Goal: Task Accomplishment & Management: Use online tool/utility

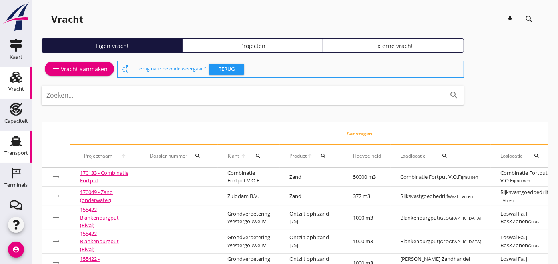
click at [10, 140] on use at bounding box center [16, 141] width 13 height 10
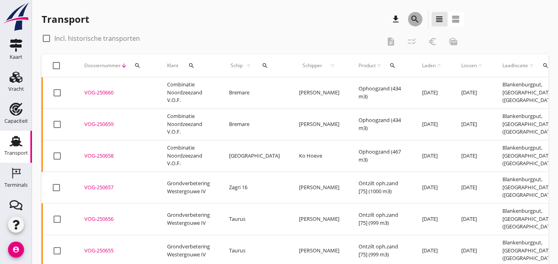
click at [422, 22] on button "search" at bounding box center [415, 19] width 14 height 14
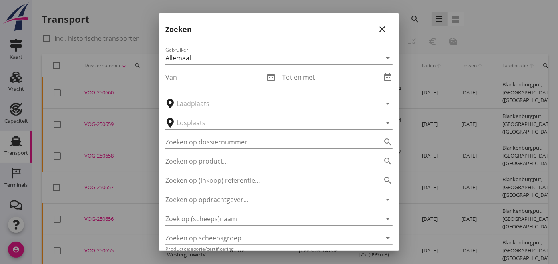
click at [266, 77] on icon "date_range" at bounding box center [271, 77] width 10 height 10
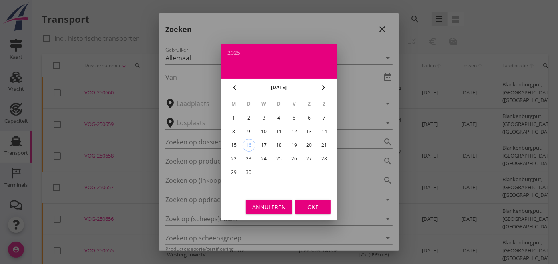
click at [312, 115] on div "6" at bounding box center [309, 118] width 13 height 13
type input "[DATE]"
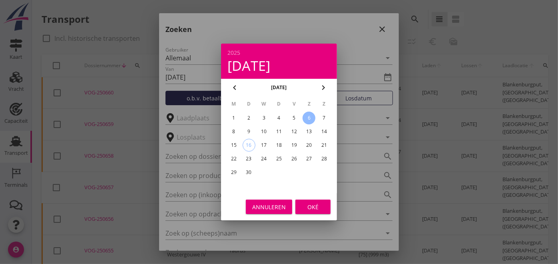
click at [349, 81] on div at bounding box center [279, 132] width 558 height 264
click at [349, 93] on div at bounding box center [279, 132] width 558 height 264
click at [304, 203] on div "Oké" at bounding box center [313, 207] width 22 height 8
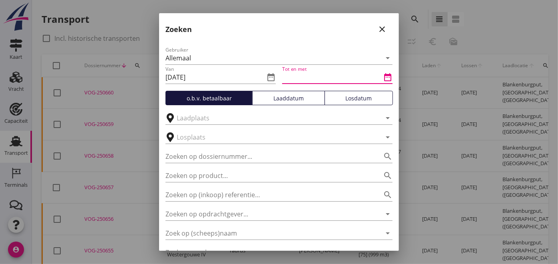
click at [331, 76] on input "Tot en met" at bounding box center [331, 77] width 99 height 13
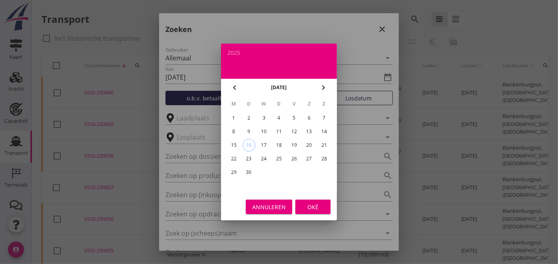
click at [325, 134] on div "14" at bounding box center [324, 131] width 13 height 13
type input "[DATE]"
click at [312, 207] on div "Oké" at bounding box center [313, 207] width 22 height 8
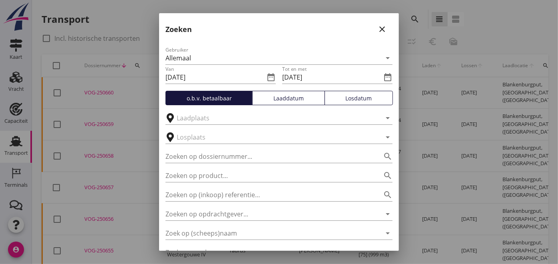
click at [289, 99] on div "Laaddatum" at bounding box center [288, 98] width 65 height 8
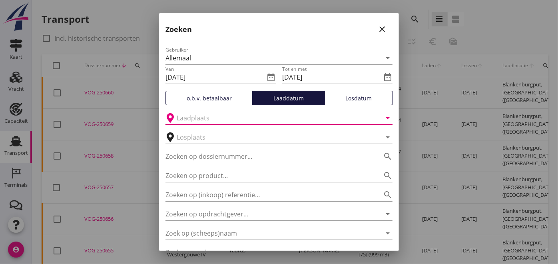
click at [243, 117] on input "text" at bounding box center [273, 118] width 193 height 13
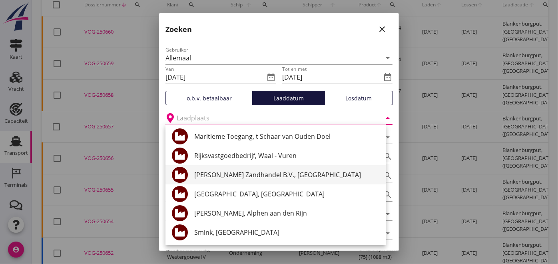
scroll to position [61, 0]
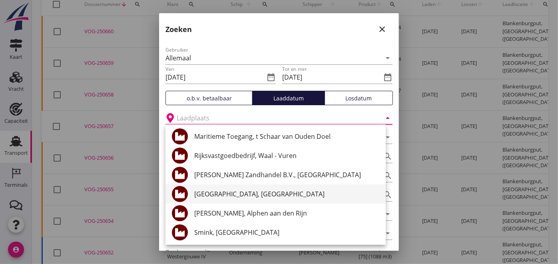
click at [233, 193] on div "[GEOGRAPHIC_DATA], [GEOGRAPHIC_DATA]" at bounding box center [286, 194] width 185 height 10
type input "[GEOGRAPHIC_DATA], [GEOGRAPHIC_DATA]"
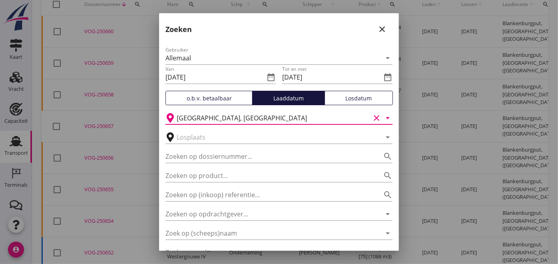
scroll to position [80, 0]
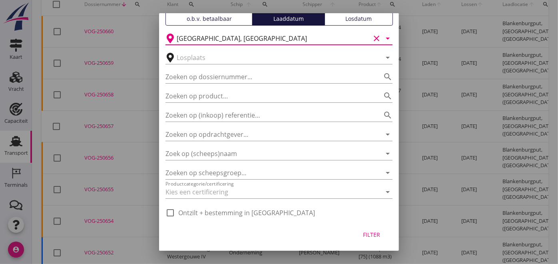
click at [357, 226] on div "Filter" at bounding box center [279, 236] width 240 height 30
click at [366, 230] on div "Filter" at bounding box center [371, 234] width 22 height 8
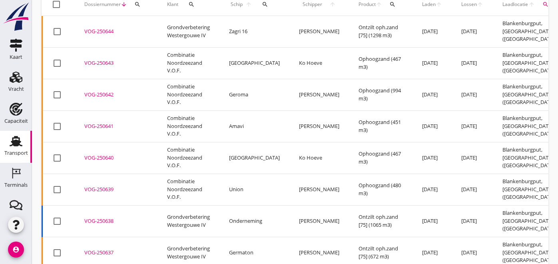
scroll to position [0, 0]
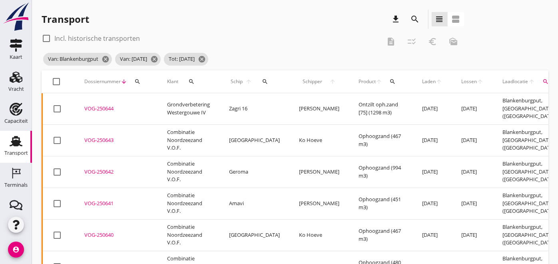
click at [46, 40] on div at bounding box center [47, 39] width 14 height 14
checkbox input "true"
click at [57, 81] on div at bounding box center [57, 82] width 14 height 14
checkbox input "true"
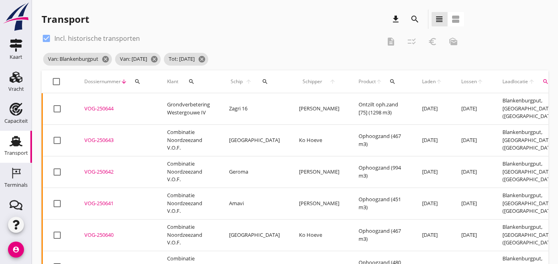
checkbox input "true"
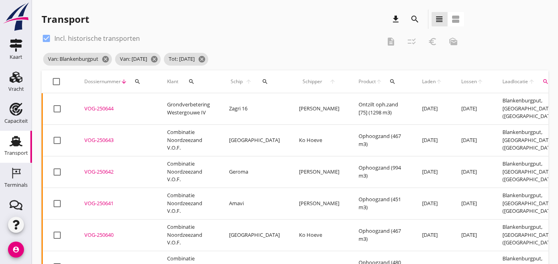
checkbox input "true"
click at [46, 35] on div at bounding box center [47, 39] width 14 height 14
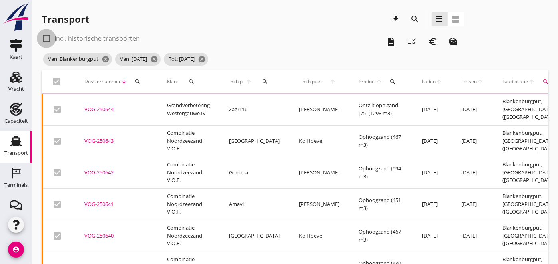
click at [46, 35] on div at bounding box center [47, 39] width 14 height 14
checkbox input "true"
click at [59, 83] on th "check_box" at bounding box center [58, 81] width 33 height 22
checkbox input "false"
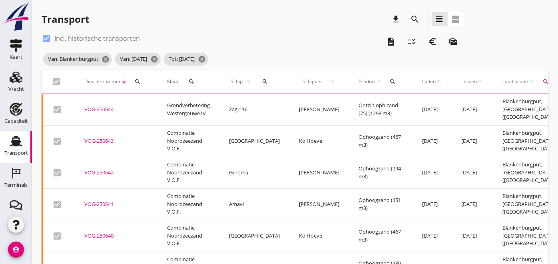
checkbox input "false"
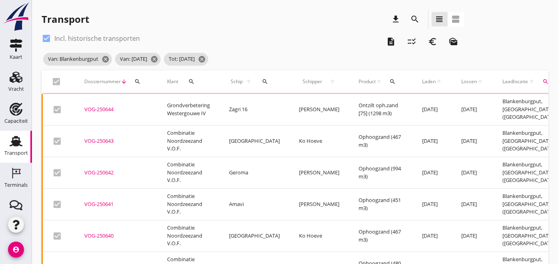
checkbox input "false"
click at [59, 83] on div at bounding box center [57, 82] width 14 height 14
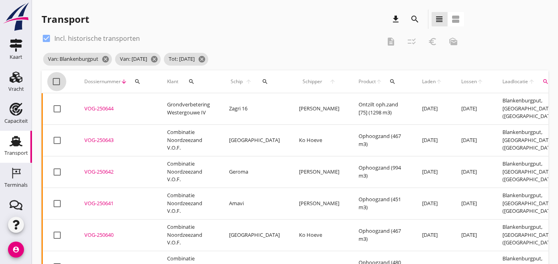
checkbox input "true"
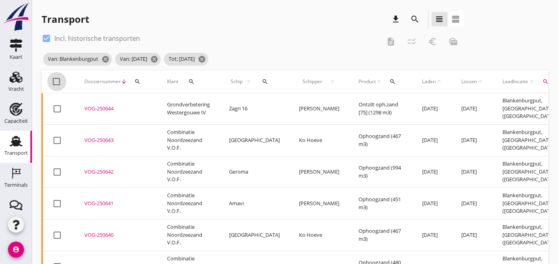
checkbox input "true"
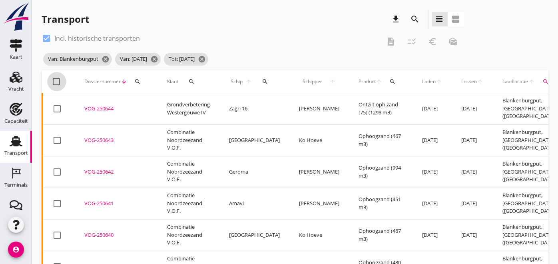
checkbox input "true"
click at [52, 77] on div at bounding box center [57, 82] width 14 height 14
checkbox input "false"
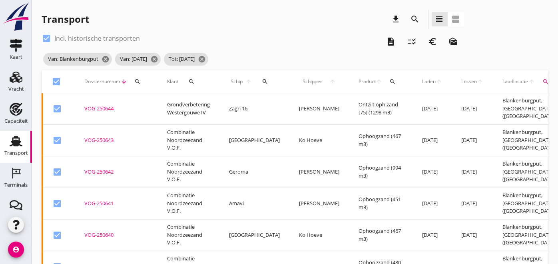
checkbox input "false"
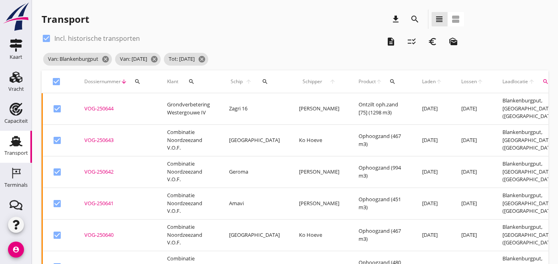
checkbox input "false"
click at [52, 77] on div at bounding box center [57, 82] width 14 height 14
checkbox input "true"
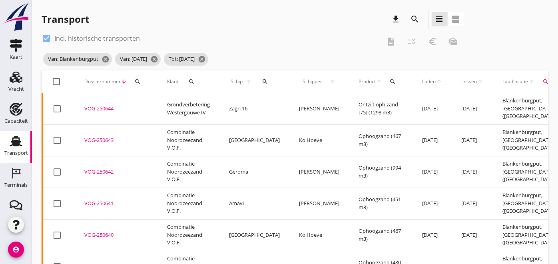
checkbox input "true"
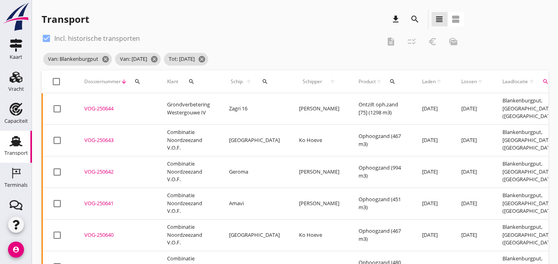
checkbox input "true"
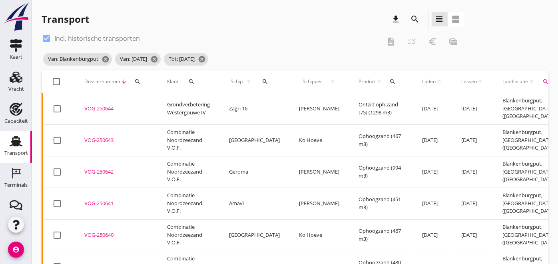
checkbox input "true"
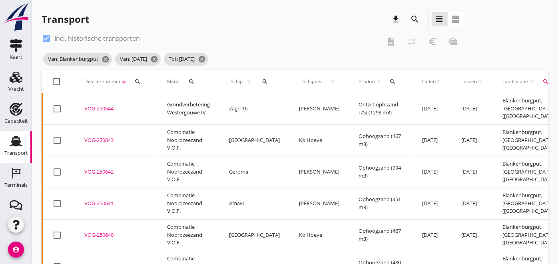
checkbox input "true"
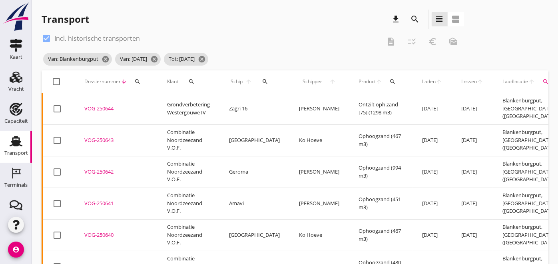
checkbox input "true"
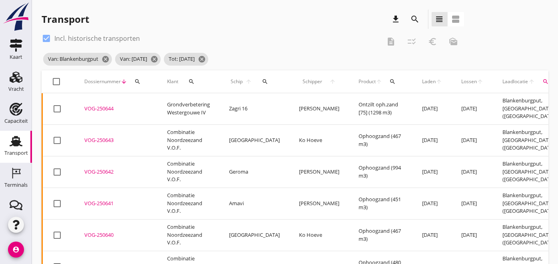
checkbox input "true"
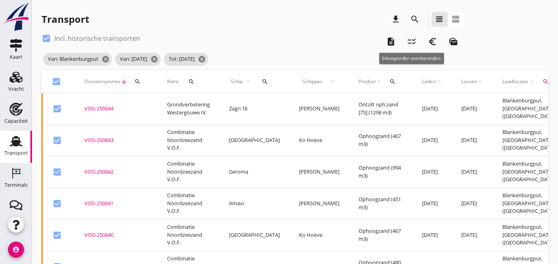
click at [410, 41] on icon "checklist_rtl" at bounding box center [412, 42] width 10 height 10
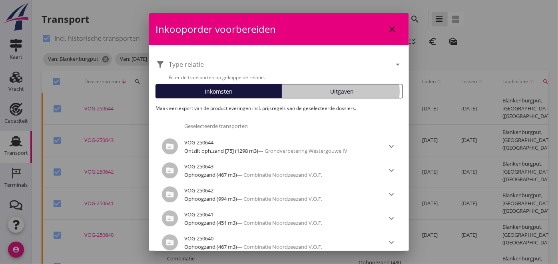
click at [337, 96] on button "Uitgaven" at bounding box center [342, 91] width 122 height 14
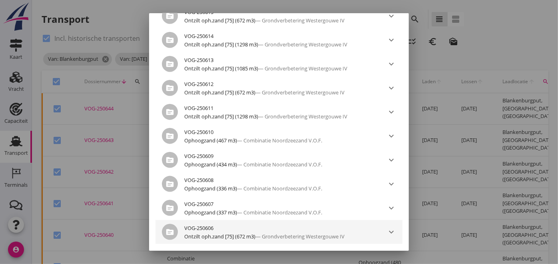
scroll to position [625, 0]
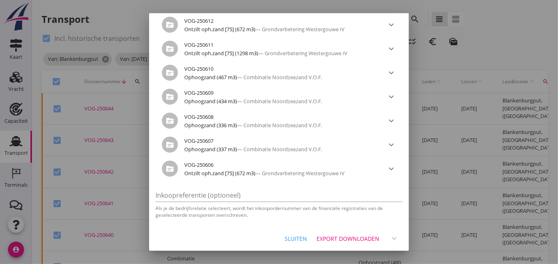
click at [348, 238] on div "Export downloaden" at bounding box center [348, 238] width 63 height 8
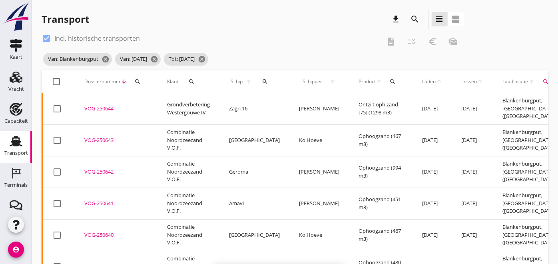
checkbox input "false"
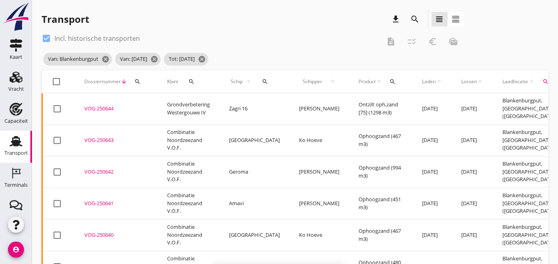
checkbox input "false"
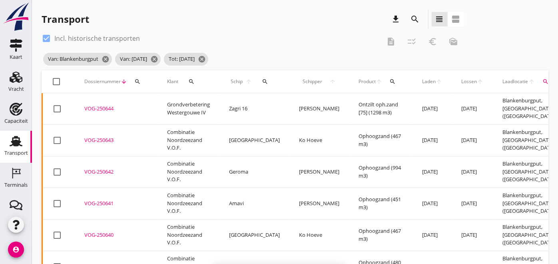
checkbox input "false"
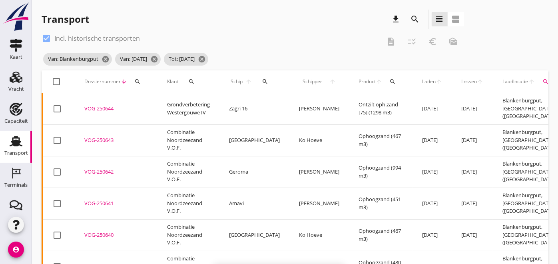
checkbox input "false"
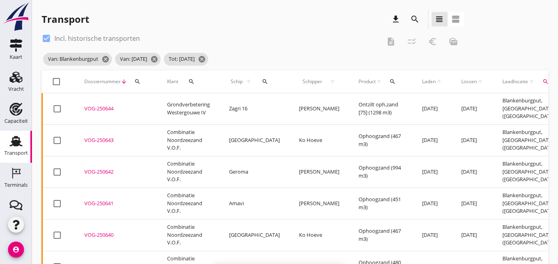
checkbox input "false"
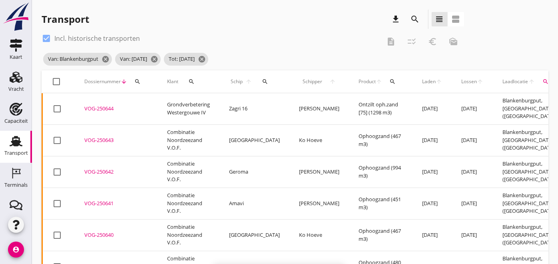
checkbox input "false"
click at [13, 176] on icon "Terminals" at bounding box center [16, 173] width 13 height 13
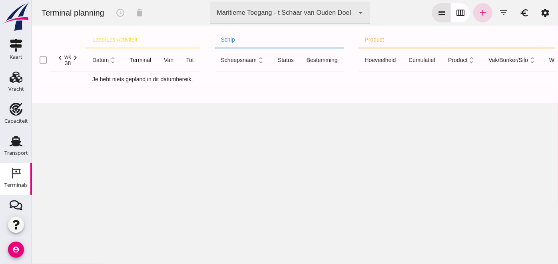
click at [321, 19] on div "Maritieme Toegang - t Schaar van Ouden Doel 453b08e2-5afb-49e8-a076-b9bc6000f457" at bounding box center [282, 13] width 144 height 22
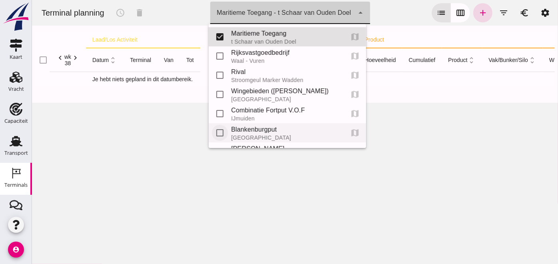
click at [217, 133] on input "checkbox" at bounding box center [219, 133] width 16 height 16
checkbox input "true"
type input "453b08e2-5afb-49e8-a076-b9bc6000f457, e6c78bfd-e3f1-4bb9-b01e-b37ce3668b52"
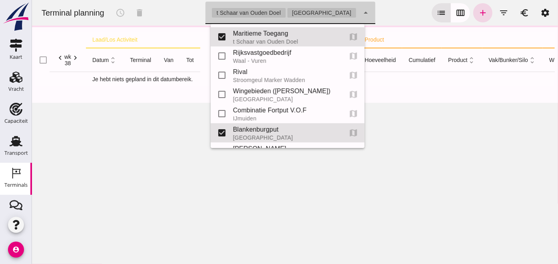
click at [224, 35] on input "checkbox" at bounding box center [221, 37] width 16 height 16
checkbox input "false"
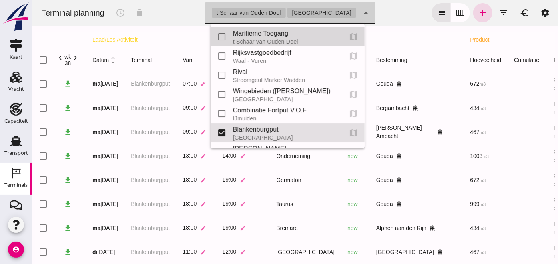
type input "e6c78bfd-e3f1-4bb9-b01e-b37ce3668b52"
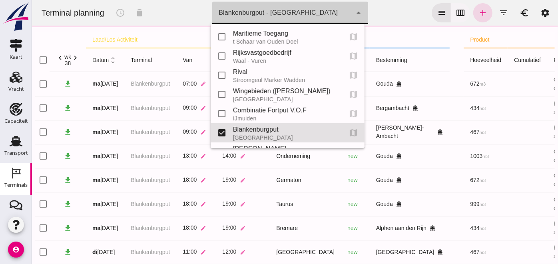
click at [455, 16] on icon "calendar_view_week" at bounding box center [460, 13] width 10 height 10
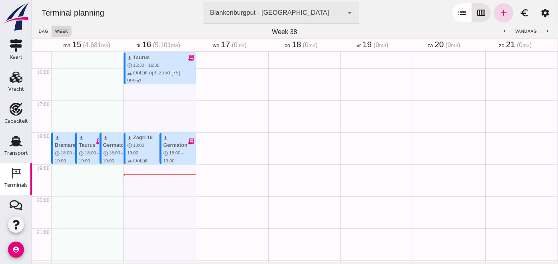
scroll to position [494, 0]
click at [267, 4] on div "Blankenburgput - [GEOGRAPHIC_DATA] e6c78bfd-e3f1-4bb9-b01e-b37ce3668b52" at bounding box center [273, 13] width 140 height 22
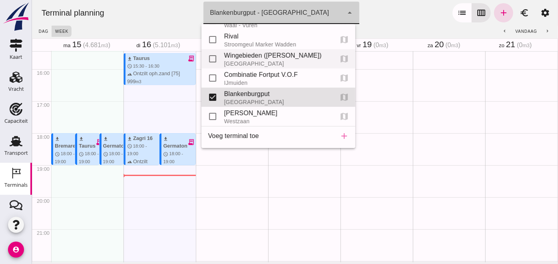
scroll to position [0, 0]
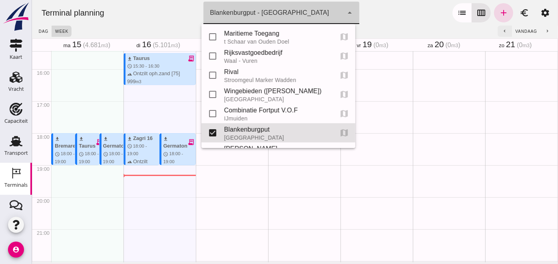
click at [502, 32] on icon "chevron_left" at bounding box center [504, 31] width 5 height 5
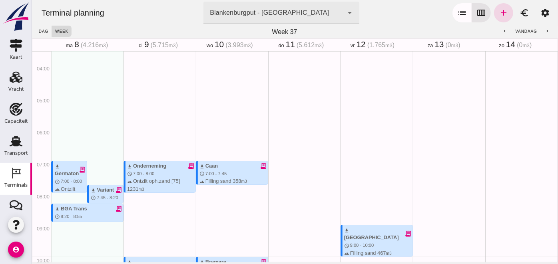
scroll to position [114, 0]
click at [68, 177] on div "download Germaton receipt_long schedule 7:00 - 8:00 terrain Ontzilt oph.zand [7…" at bounding box center [70, 193] width 32 height 62
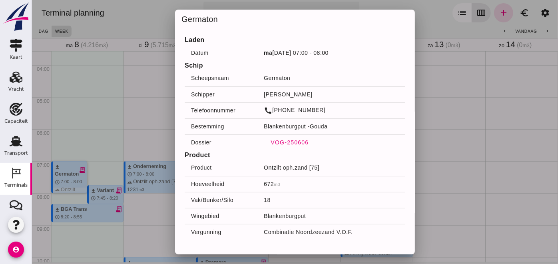
click at [275, 143] on span "VOG-250606" at bounding box center [289, 142] width 38 height 6
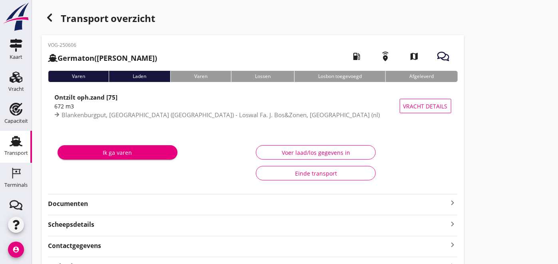
type input "672"
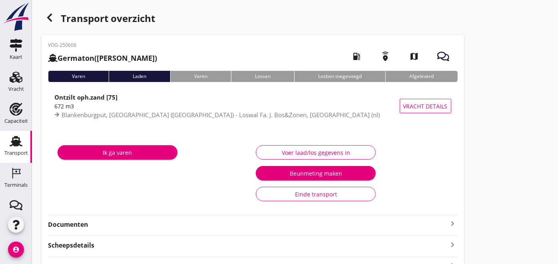
click at [296, 155] on div "Voer laad/los gegevens in" at bounding box center [316, 152] width 106 height 8
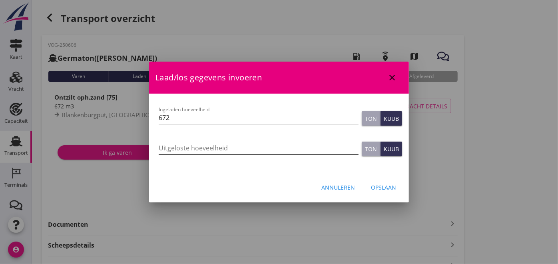
click at [237, 147] on input "Uitgeloste hoeveelheid" at bounding box center [259, 147] width 200 height 13
type input "688"
click at [394, 188] on div "Opslaan" at bounding box center [383, 187] width 25 height 8
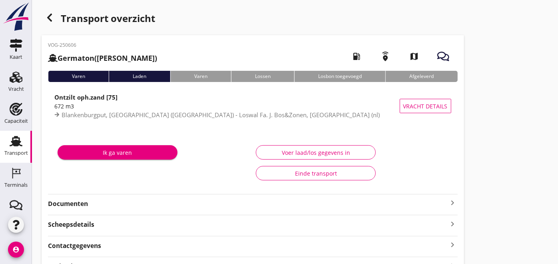
click at [76, 205] on strong "Documenten" at bounding box center [248, 203] width 400 height 9
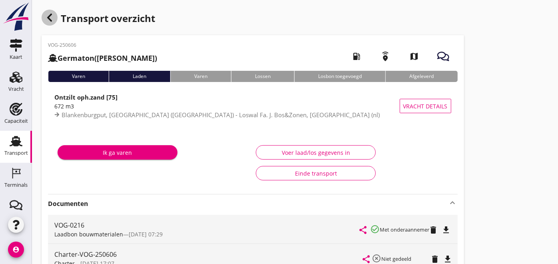
click at [45, 15] on icon "button" at bounding box center [50, 18] width 10 height 10
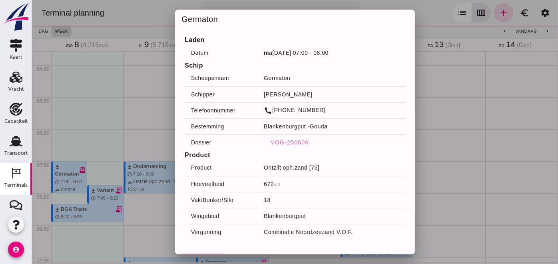
click at [102, 199] on div at bounding box center [295, 132] width 526 height 264
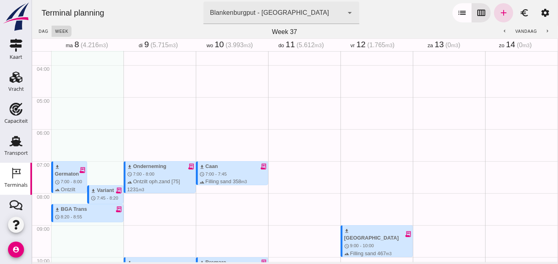
click at [100, 193] on div "download Variant receipt_long schedule 7:45 - 8:20 terrain Filling sand 337 m3 …" at bounding box center [106, 209] width 32 height 46
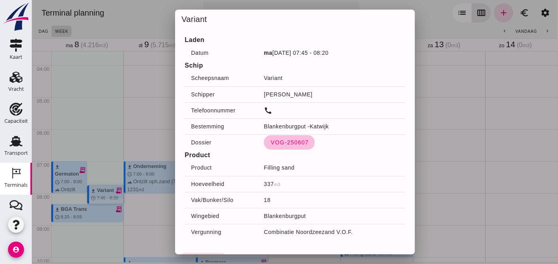
click at [278, 139] on span "VOG-250607" at bounding box center [289, 142] width 38 height 6
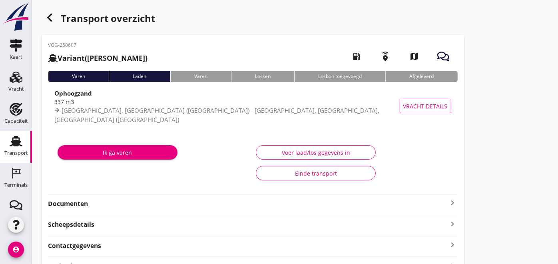
type input "337"
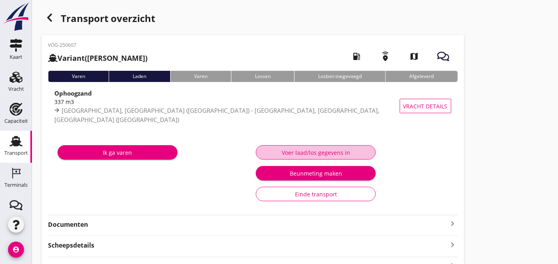
click at [329, 149] on div "Voer laad/los gegevens in" at bounding box center [316, 152] width 106 height 8
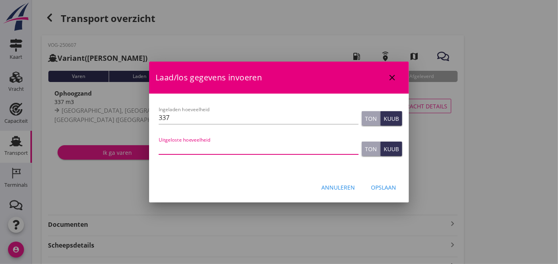
click at [238, 150] on input "Uitgeloste hoeveelheid" at bounding box center [259, 147] width 200 height 13
type input "337"
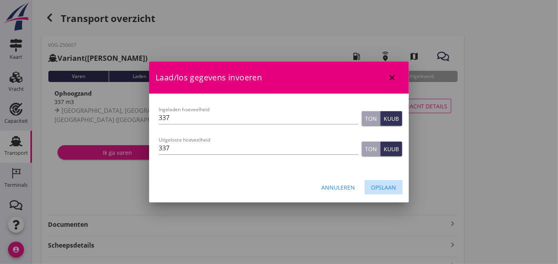
click at [377, 184] on div "Opslaan" at bounding box center [383, 187] width 25 height 8
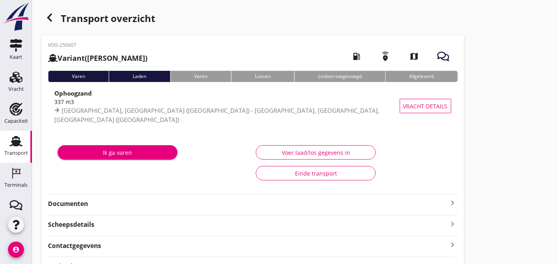
scroll to position [57, 0]
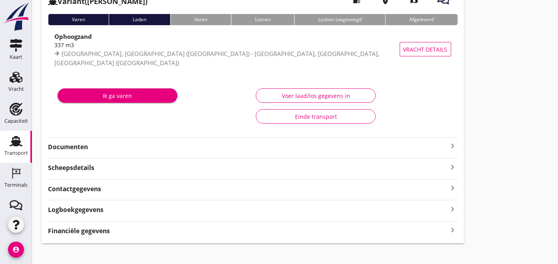
click at [82, 150] on strong "Documenten" at bounding box center [248, 146] width 400 height 9
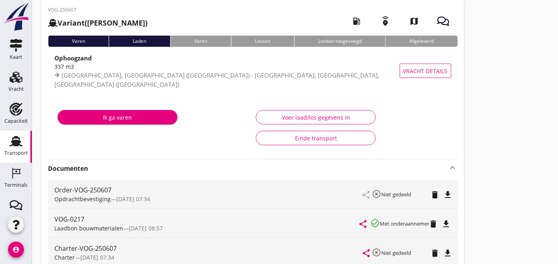
scroll to position [0, 0]
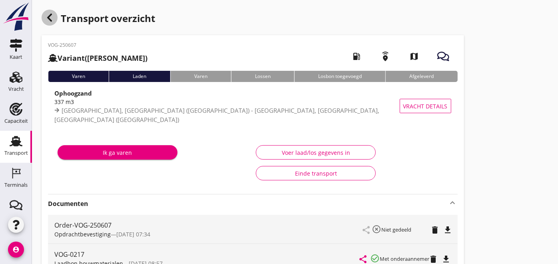
click at [47, 19] on icon "button" at bounding box center [50, 18] width 10 height 10
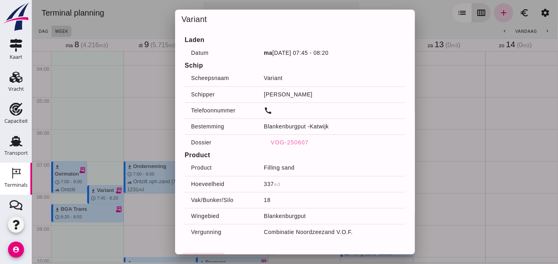
click at [89, 210] on div at bounding box center [295, 132] width 526 height 264
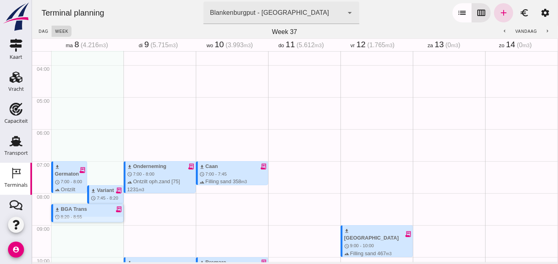
click at [89, 210] on div "download BGA Trans receipt_long" at bounding box center [88, 209] width 68 height 8
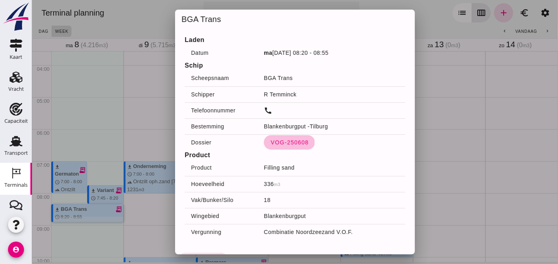
click at [286, 140] on span "VOG-250608" at bounding box center [289, 142] width 38 height 6
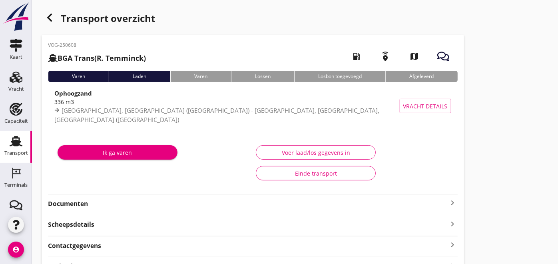
type input "336"
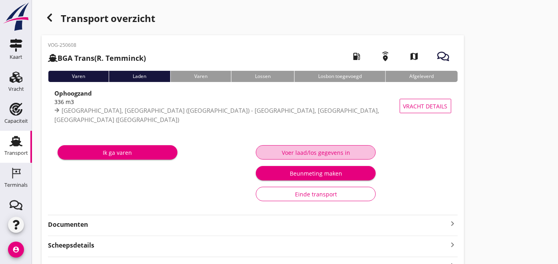
click at [338, 149] on div "Voer laad/los gegevens in" at bounding box center [316, 152] width 106 height 8
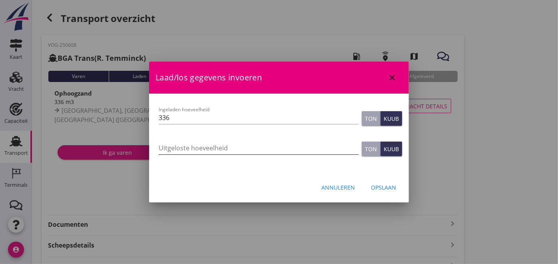
click at [189, 150] on input "Uitgeloste hoeveelheid" at bounding box center [259, 147] width 200 height 13
type input "296"
click at [387, 189] on div "Opslaan" at bounding box center [383, 187] width 25 height 8
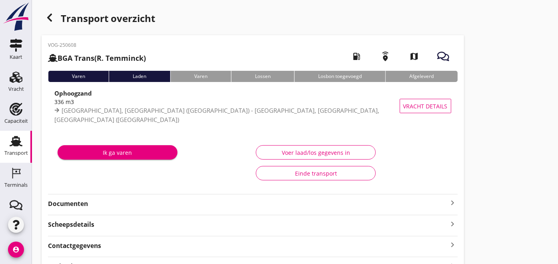
click at [84, 200] on strong "Documenten" at bounding box center [248, 203] width 400 height 9
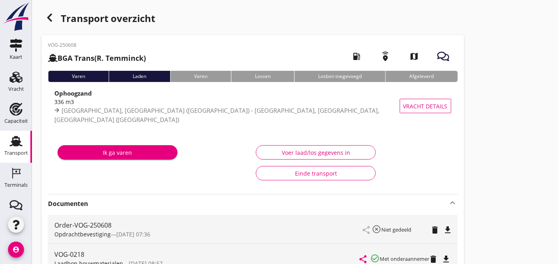
scroll to position [91, 0]
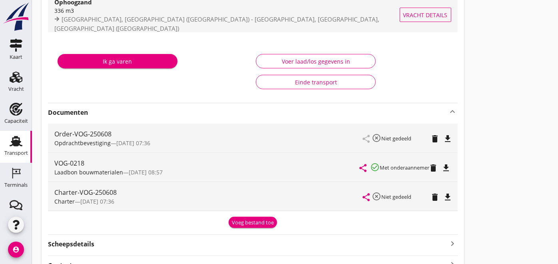
click at [420, 19] on button "Vracht details" at bounding box center [426, 15] width 52 height 14
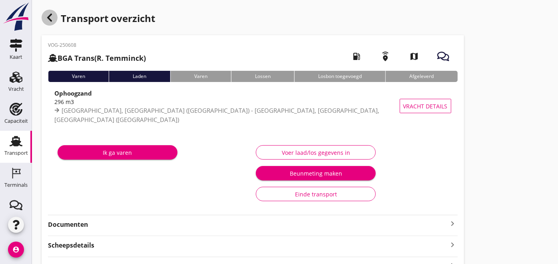
click at [50, 17] on icon "button" at bounding box center [50, 18] width 10 height 10
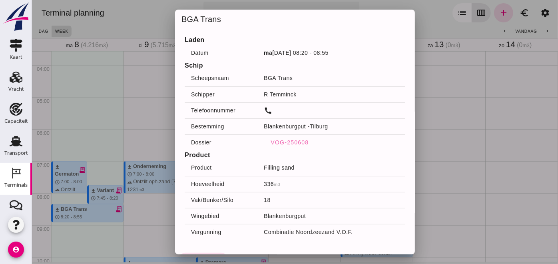
click at [90, 86] on div at bounding box center [295, 132] width 526 height 264
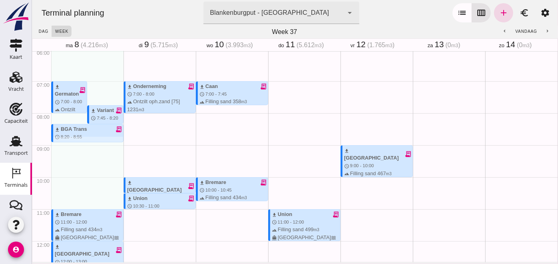
scroll to position [194, 0]
click at [77, 214] on div "download Bremare" at bounding box center [67, 214] width 27 height 8
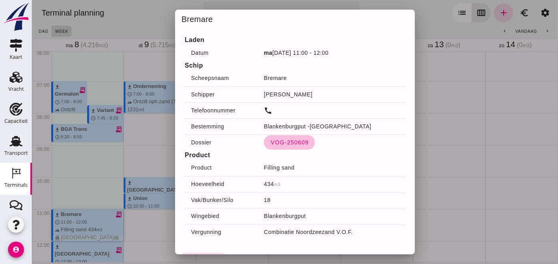
click at [283, 146] on button "VOG-250609" at bounding box center [288, 142] width 51 height 14
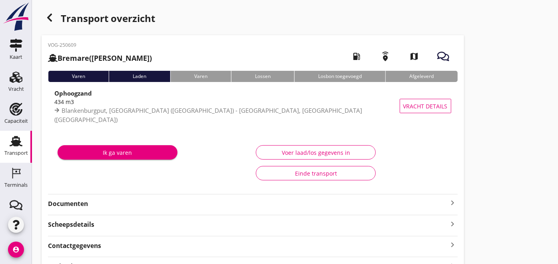
type input "434"
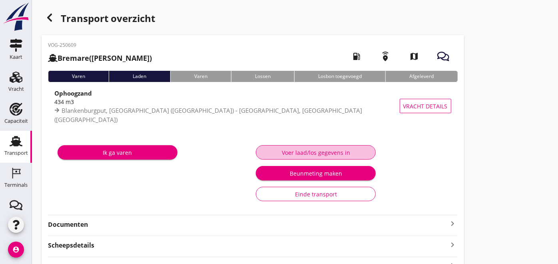
click at [338, 148] on div "Voer laad/los gegevens in" at bounding box center [316, 152] width 106 height 8
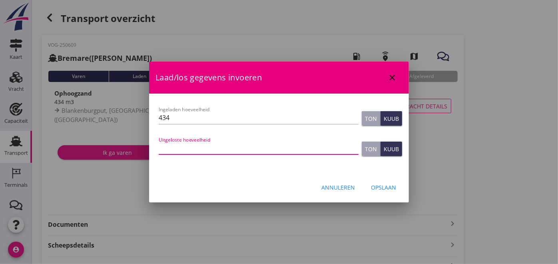
click at [186, 149] on input "Uitgeloste hoeveelheid" at bounding box center [259, 147] width 200 height 13
type input "440"
click at [395, 188] on div "Opslaan" at bounding box center [383, 187] width 25 height 8
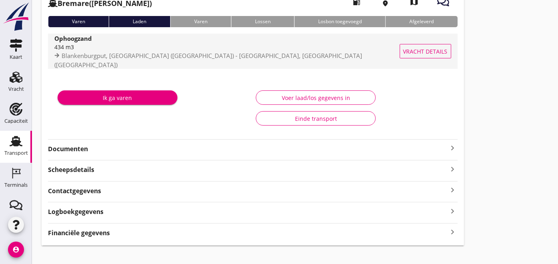
scroll to position [64, 0]
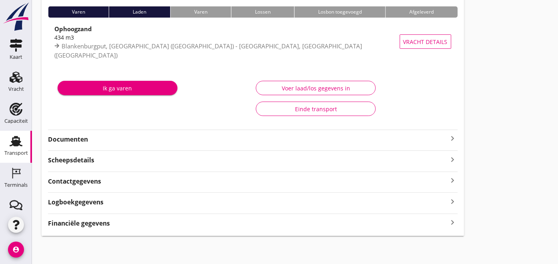
click at [110, 141] on strong "Documenten" at bounding box center [248, 139] width 400 height 9
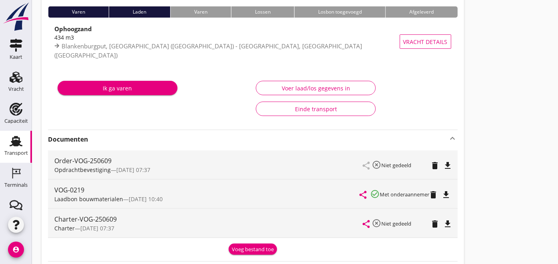
scroll to position [59, 0]
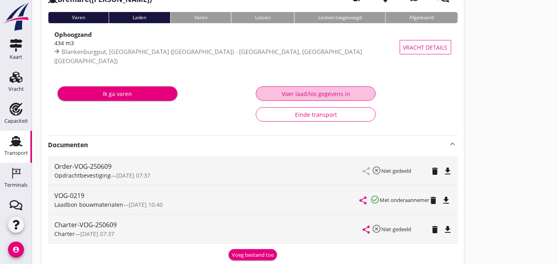
click at [285, 94] on div "Voer laad/los gegevens in" at bounding box center [316, 94] width 106 height 8
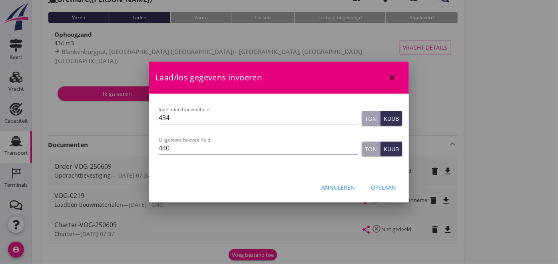
click at [94, 106] on div at bounding box center [279, 132] width 558 height 264
click at [389, 73] on icon "close" at bounding box center [392, 78] width 10 height 10
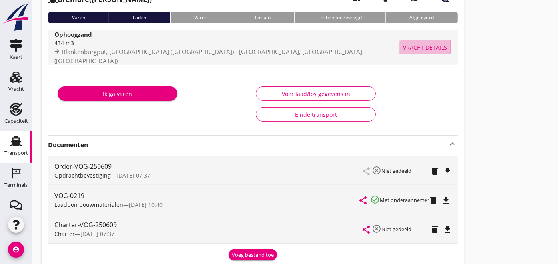
click at [422, 48] on span "Vracht details" at bounding box center [425, 47] width 44 height 8
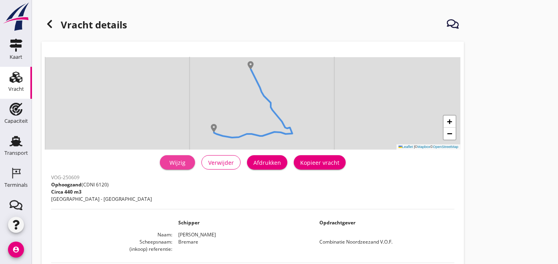
click at [176, 164] on div "Wijzig" at bounding box center [177, 162] width 22 height 8
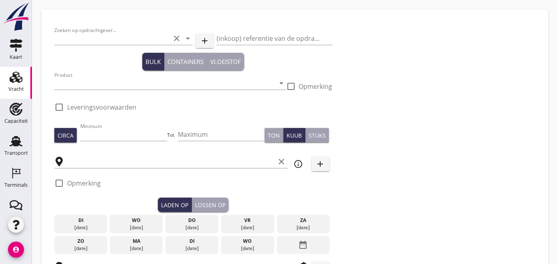
type input "Combinatie Noordzeezand V.O.F."
type input "Ophoogzand (6120)"
type input "434"
type input "Blankenburgput"
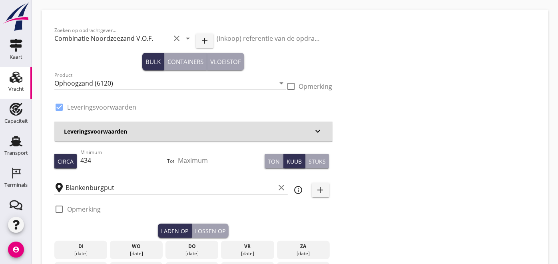
checkbox input "true"
type input "[PERSON_NAME]"
checkbox input "true"
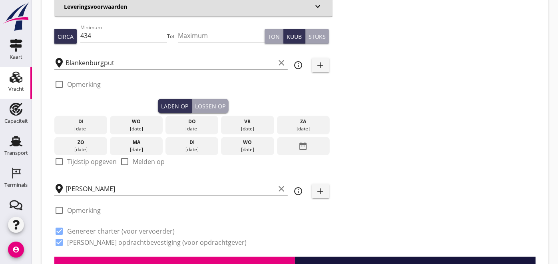
type input "0"
radio input "false"
type input "1.15"
radio input "false"
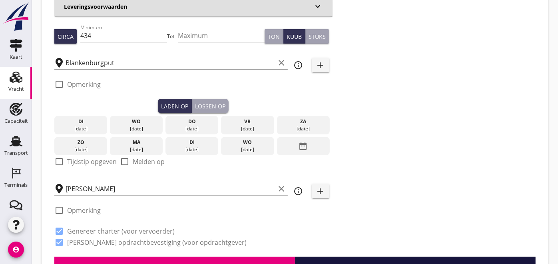
radio input "false"
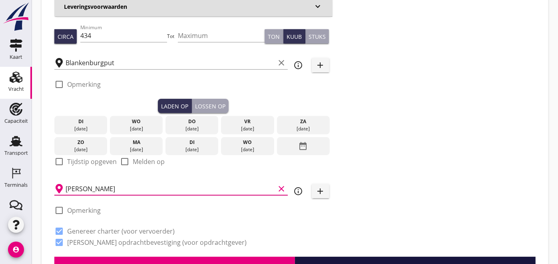
click at [90, 189] on input "[PERSON_NAME]" at bounding box center [170, 188] width 209 height 13
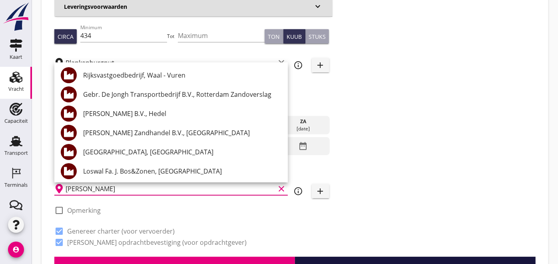
click at [90, 189] on input "[PERSON_NAME]" at bounding box center [170, 188] width 209 height 13
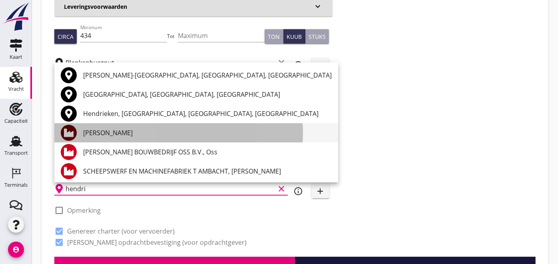
click at [113, 132] on div "[PERSON_NAME]" at bounding box center [207, 133] width 249 height 10
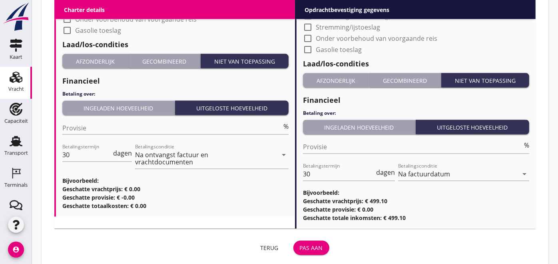
scroll to position [824, 0]
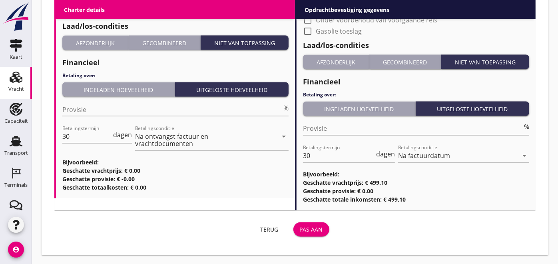
type input "[PERSON_NAME]"
click at [311, 225] on div "Pas aan" at bounding box center [311, 229] width 23 height 8
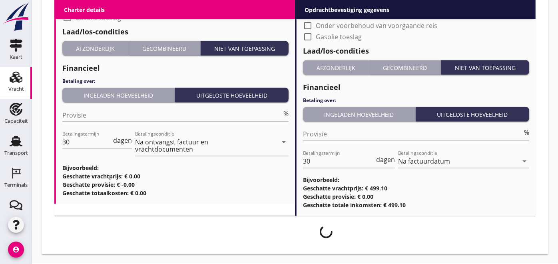
scroll to position [818, 0]
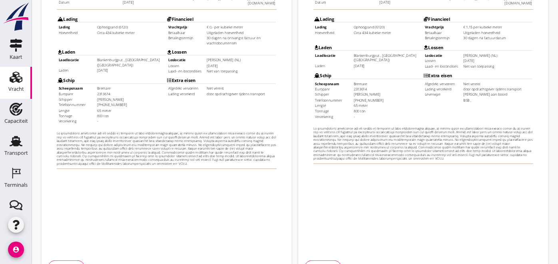
scroll to position [233, 0]
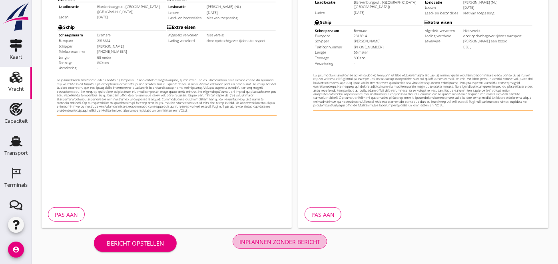
click at [253, 235] on button "Inplannen zonder bericht" at bounding box center [280, 241] width 94 height 14
click at [285, 245] on div "Bericht opstellen Inplannen zonder bericht" at bounding box center [211, 241] width 338 height 26
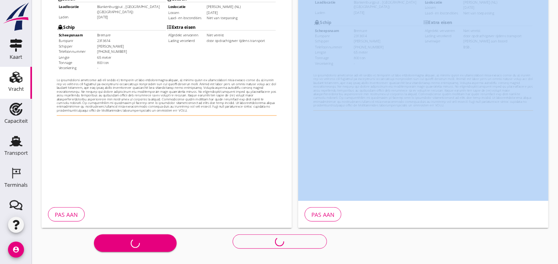
click at [285, 245] on div "Bericht opstellen Inplannen zonder bericht" at bounding box center [211, 241] width 338 height 26
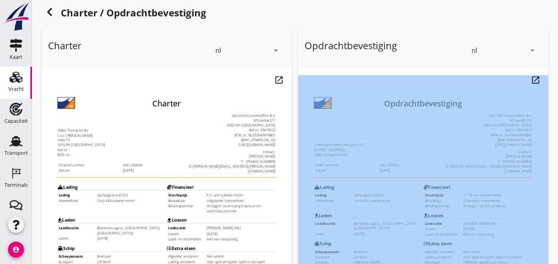
scroll to position [0, 0]
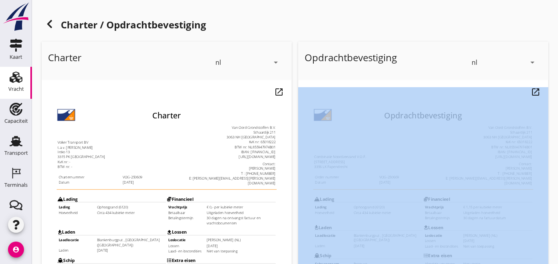
click at [11, 74] on use at bounding box center [16, 77] width 13 height 11
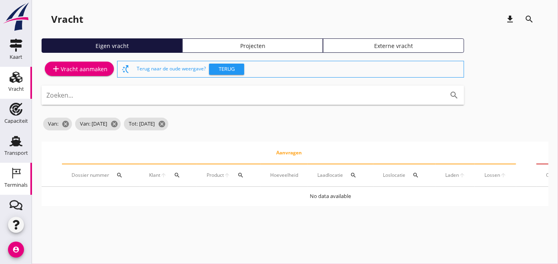
click at [10, 176] on icon "Terminals" at bounding box center [16, 173] width 13 height 13
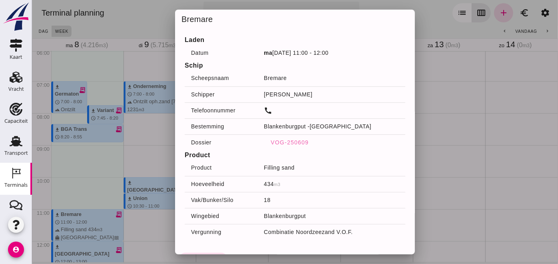
click at [149, 156] on div at bounding box center [295, 132] width 526 height 264
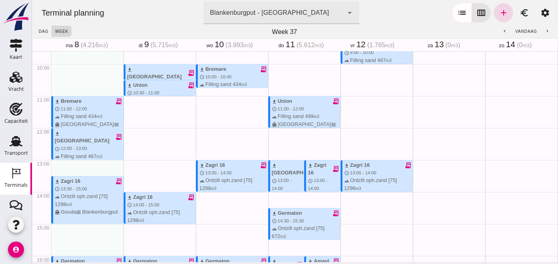
scroll to position [308, 0]
click at [80, 151] on div "terrain Filling sand 467 m3 directions_boat [GEOGRAPHIC_DATA] waves [GEOGRAPHIC…" at bounding box center [88, 162] width 68 height 23
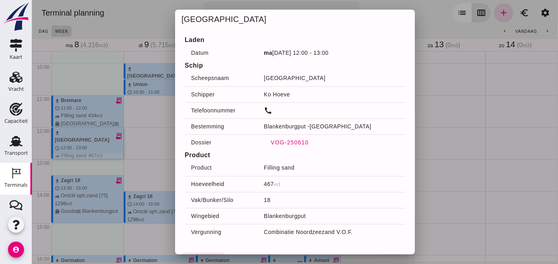
click at [278, 144] on span "VOG-250610" at bounding box center [289, 142] width 38 height 6
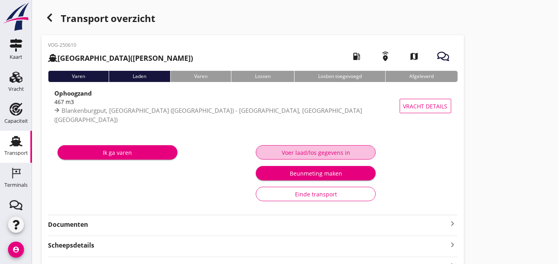
click at [297, 152] on div "Voer laad/los gegevens in" at bounding box center [316, 152] width 106 height 8
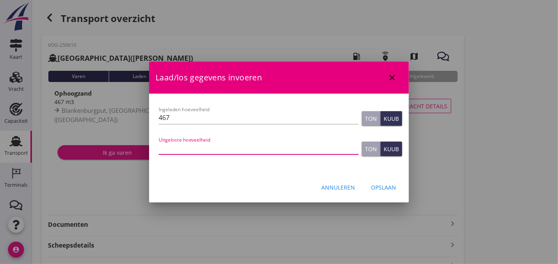
click at [213, 150] on input "Uitgeloste hoeveelheid" at bounding box center [259, 147] width 200 height 13
type input "467"
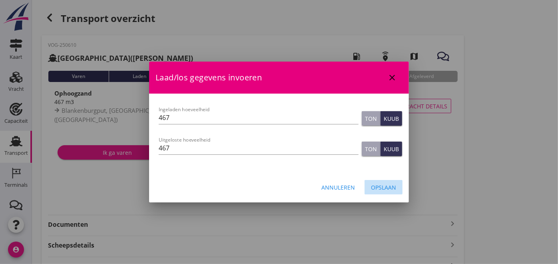
click at [390, 190] on div "Opslaan" at bounding box center [383, 187] width 25 height 8
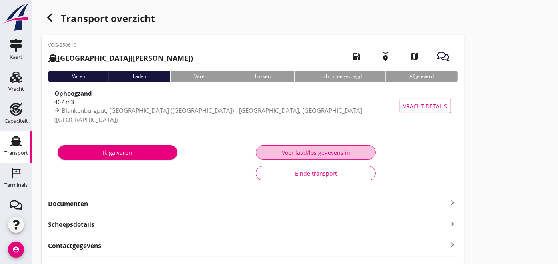
click at [305, 152] on div "Voer laad/los gegevens in" at bounding box center [316, 152] width 106 height 8
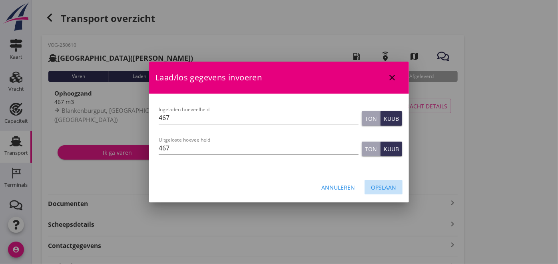
click at [388, 185] on div "Opslaan" at bounding box center [383, 187] width 25 height 8
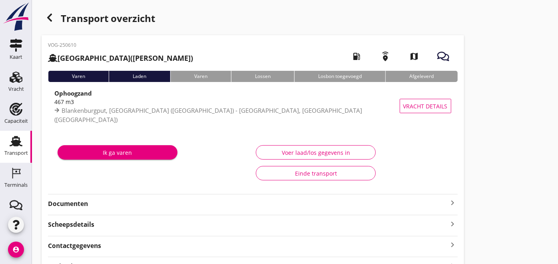
click at [120, 202] on strong "Documenten" at bounding box center [248, 203] width 400 height 9
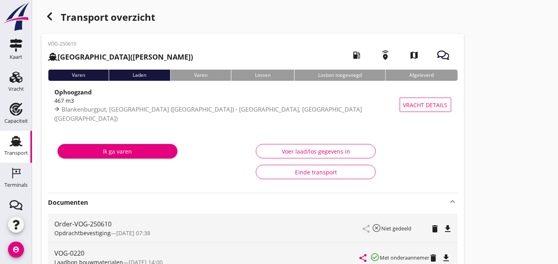
scroll to position [1, 0]
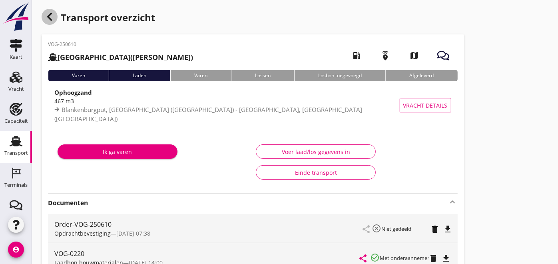
click at [48, 12] on icon "button" at bounding box center [50, 17] width 10 height 10
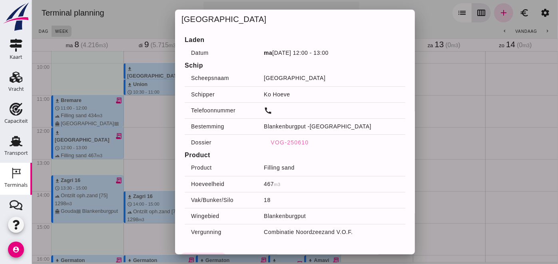
click at [156, 141] on div at bounding box center [295, 132] width 526 height 264
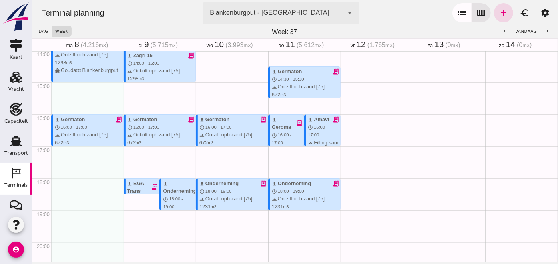
scroll to position [435, 0]
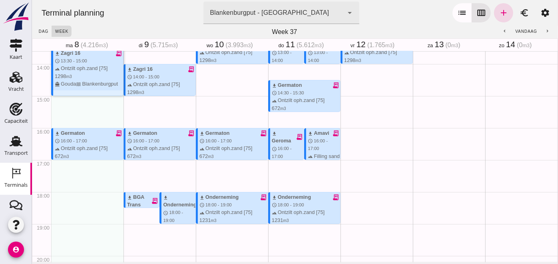
click at [88, 61] on div "download [PERSON_NAME] 16 receipt_long schedule 13:30 - 15:00 terrain Ontzilt o…" at bounding box center [88, 68] width 68 height 38
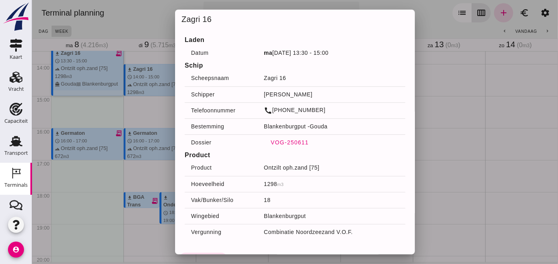
click at [284, 144] on span "VOG-250611" at bounding box center [289, 142] width 38 height 6
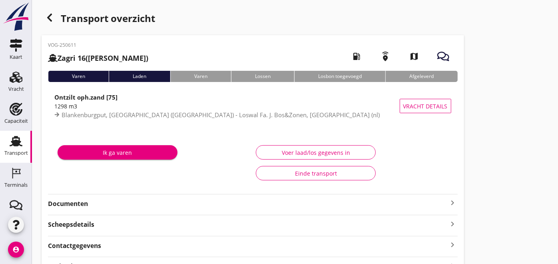
type input "1298"
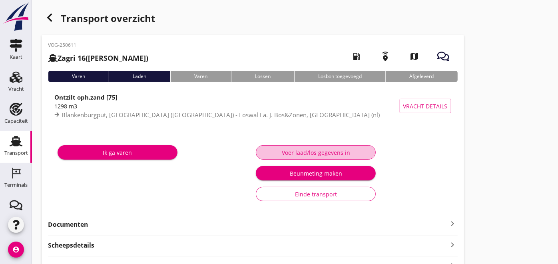
click at [332, 148] on div "Voer laad/los gegevens in" at bounding box center [316, 152] width 106 height 8
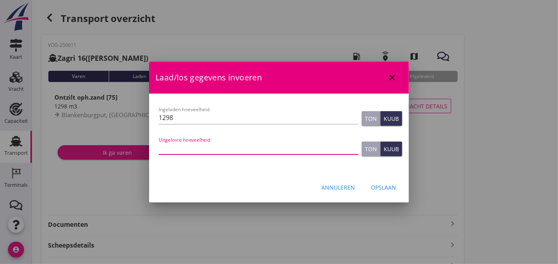
click at [247, 146] on input "Uitgeloste hoeveelheid" at bounding box center [259, 147] width 200 height 13
type input "1298"
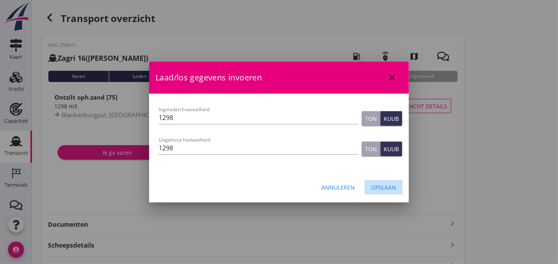
click at [388, 191] on button "Opslaan" at bounding box center [383, 187] width 38 height 14
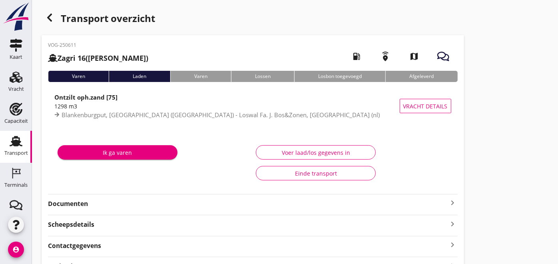
click at [84, 207] on strong "Documenten" at bounding box center [248, 203] width 400 height 9
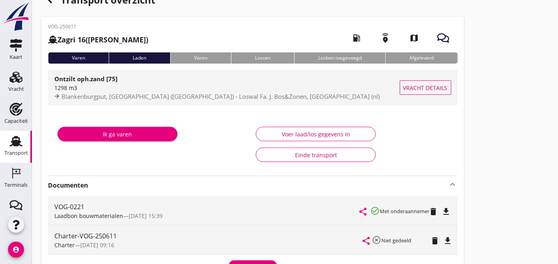
scroll to position [18, 0]
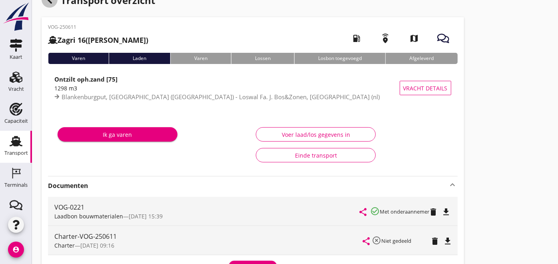
drag, startPoint x: 50, startPoint y: 4, endPoint x: 42, endPoint y: 44, distance: 40.6
click at [50, 4] on icon "button" at bounding box center [50, 0] width 10 height 10
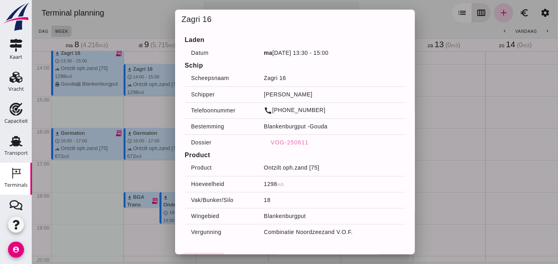
click at [80, 179] on div at bounding box center [295, 132] width 526 height 264
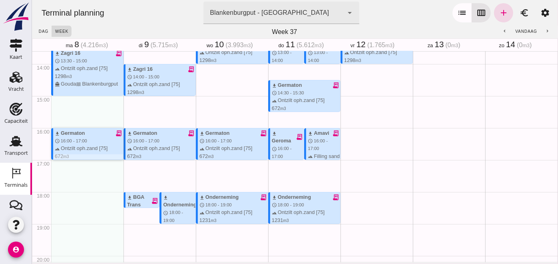
click at [78, 153] on div "terrain Ontzilt oph.zand [75] 672 m3 directions_boat Gouda waves [GEOGRAPHIC_DA…" at bounding box center [88, 155] width 68 height 23
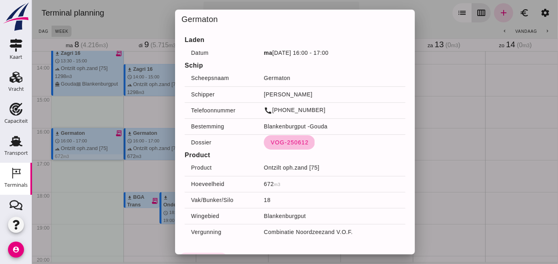
click at [282, 144] on span "VOG-250612" at bounding box center [289, 142] width 38 height 6
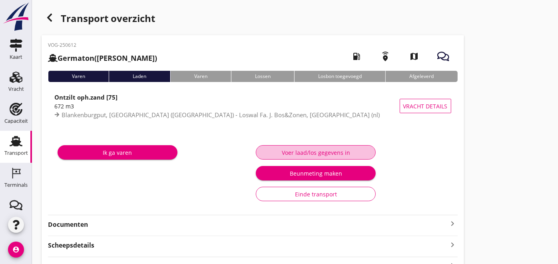
click at [292, 151] on div "Voer laad/los gegevens in" at bounding box center [316, 152] width 106 height 8
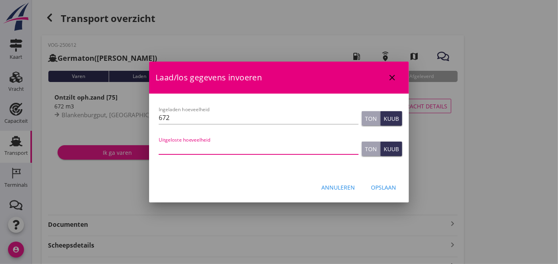
click at [292, 151] on input "Uitgeloste hoeveelheid" at bounding box center [259, 147] width 200 height 13
type input "690"
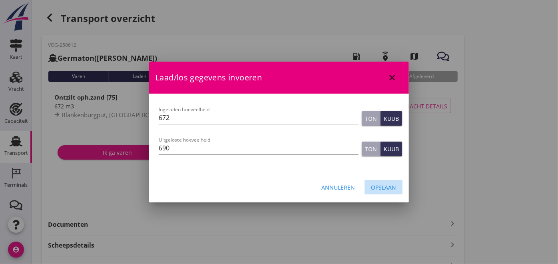
click at [396, 187] on button "Opslaan" at bounding box center [383, 187] width 38 height 14
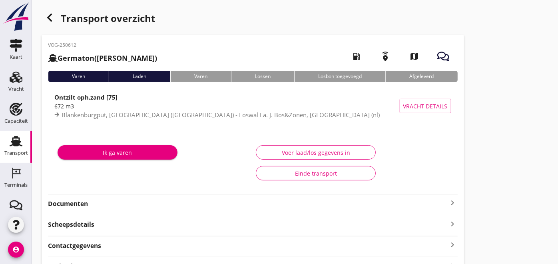
click at [105, 205] on strong "Documenten" at bounding box center [248, 203] width 400 height 9
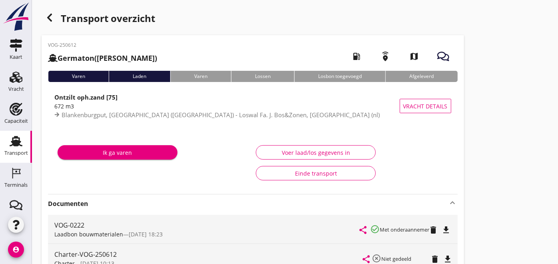
click at [52, 15] on icon "button" at bounding box center [50, 18] width 10 height 10
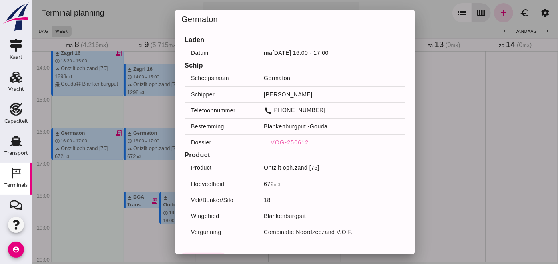
click at [481, 100] on div at bounding box center [295, 132] width 526 height 264
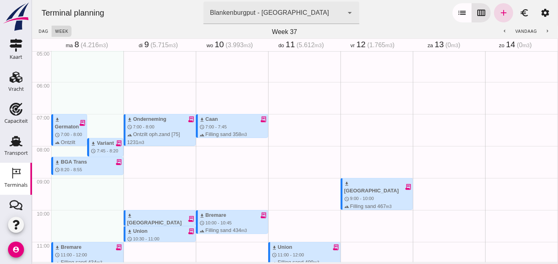
scroll to position [165, 0]
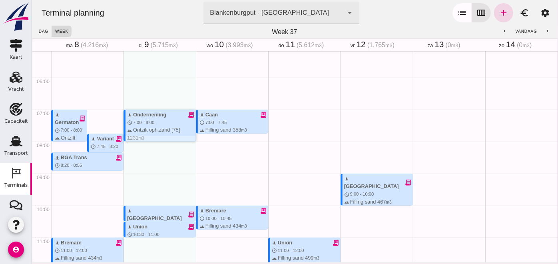
click at [149, 120] on span "7:00 - 8:00" at bounding box center [144, 122] width 22 height 5
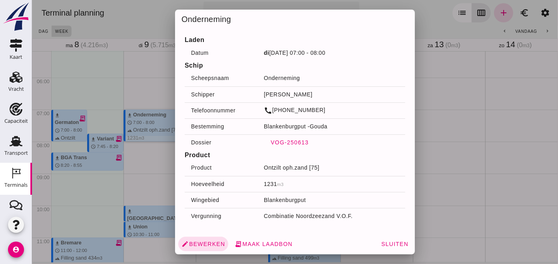
click at [292, 141] on span "VOG-250613" at bounding box center [289, 142] width 38 height 6
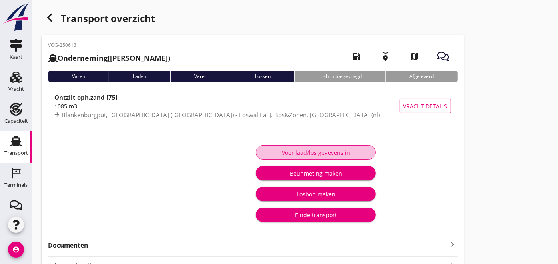
click at [310, 149] on div "Voer laad/los gegevens in" at bounding box center [316, 152] width 106 height 8
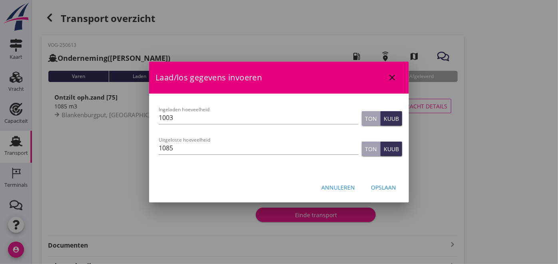
click at [466, 193] on div at bounding box center [279, 132] width 558 height 264
click at [376, 186] on div "Opslaan" at bounding box center [383, 187] width 25 height 8
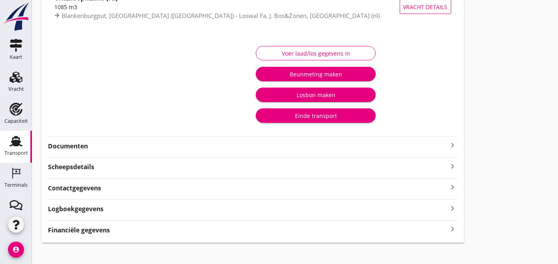
scroll to position [100, 0]
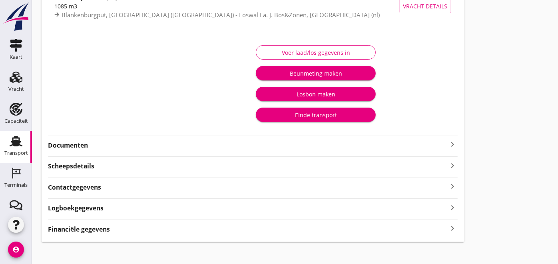
click at [84, 142] on strong "Documenten" at bounding box center [248, 145] width 400 height 9
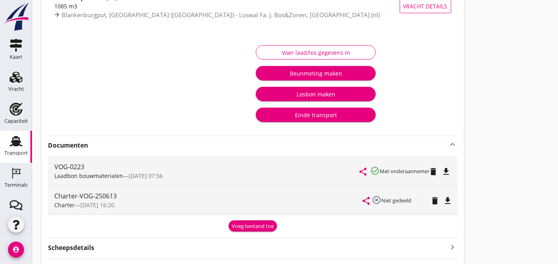
scroll to position [0, 0]
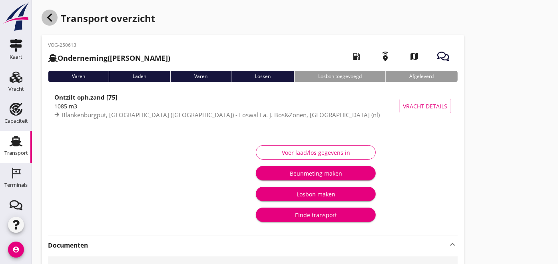
click at [54, 20] on icon "button" at bounding box center [50, 18] width 10 height 10
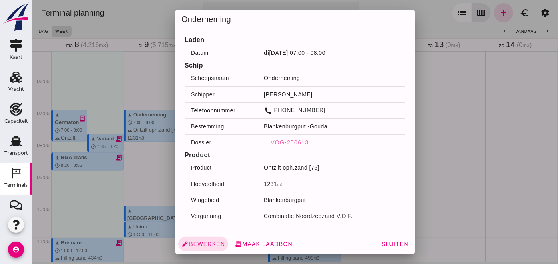
click at [135, 187] on div at bounding box center [295, 132] width 526 height 264
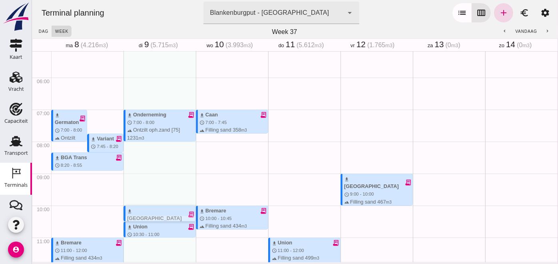
click at [141, 211] on div "download Sonora" at bounding box center [157, 214] width 60 height 15
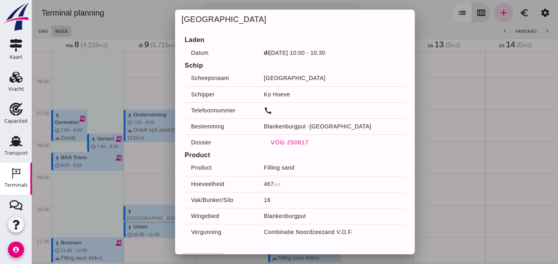
click at [297, 137] on button "VOG-250617" at bounding box center [288, 142] width 51 height 14
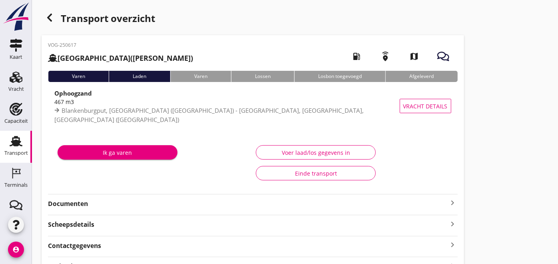
type input "467"
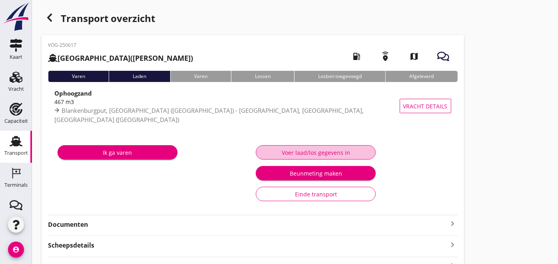
click at [302, 158] on button "Voer laad/los gegevens in" at bounding box center [316, 152] width 120 height 14
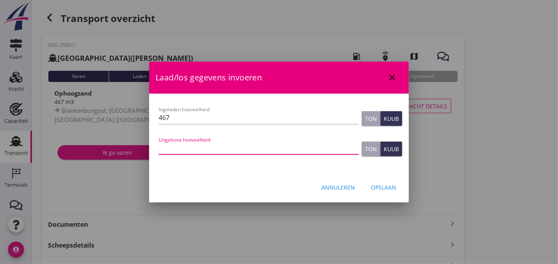
click at [192, 147] on input "Uitgeloste hoeveelheid" at bounding box center [259, 147] width 200 height 13
type input "479"
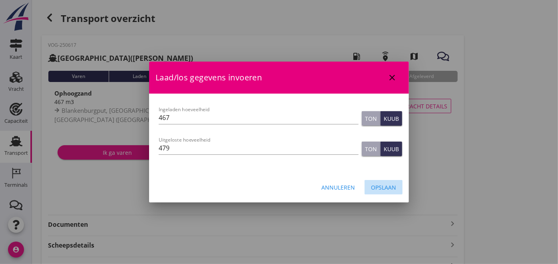
click at [396, 186] on div "Opslaan" at bounding box center [383, 187] width 25 height 8
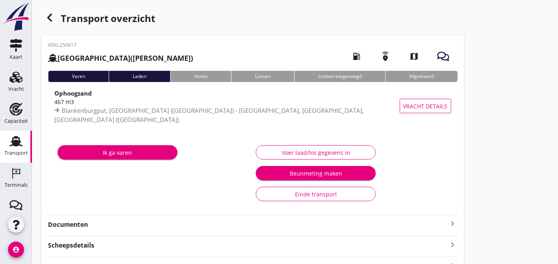
click at [60, 227] on strong "Documenten" at bounding box center [248, 224] width 400 height 9
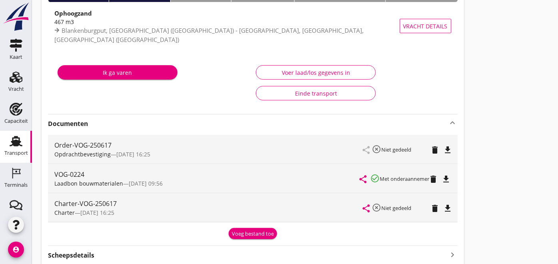
scroll to position [83, 0]
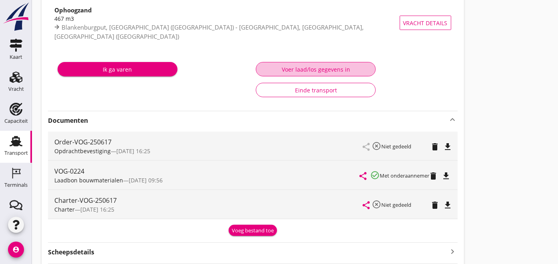
click at [312, 71] on div "Voer laad/los gegevens in" at bounding box center [316, 69] width 106 height 8
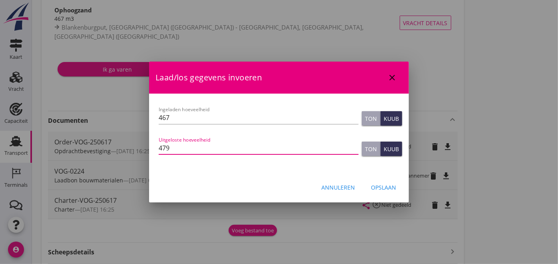
drag, startPoint x: 216, startPoint y: 148, endPoint x: 137, endPoint y: 154, distance: 79.0
click at [137, 154] on div "Laad/los gegevens invoeren close Let op: dit dossier heeft al een factuur. Het …" at bounding box center [279, 137] width 558 height 440
type input "457"
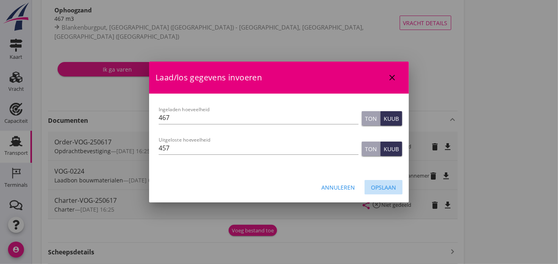
click at [381, 185] on div "Opslaan" at bounding box center [383, 187] width 25 height 8
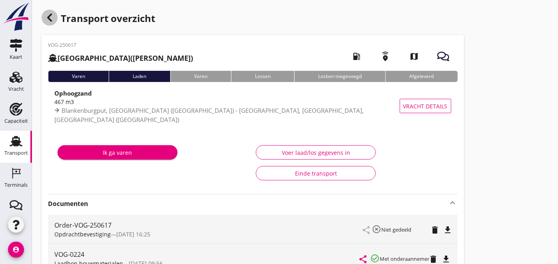
click at [47, 17] on icon "button" at bounding box center [50, 18] width 10 height 10
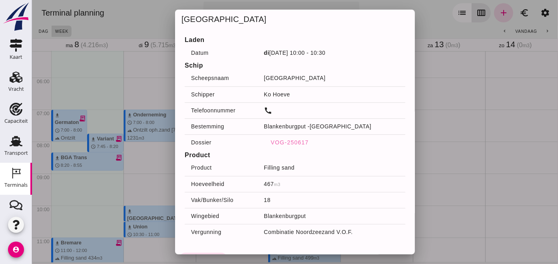
click at [157, 145] on div at bounding box center [295, 132] width 526 height 264
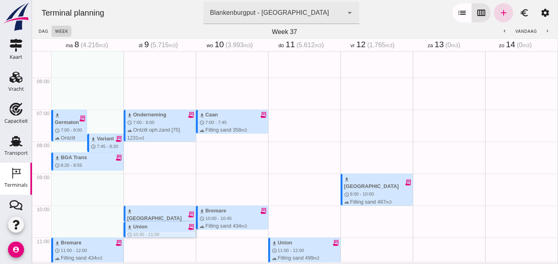
click at [143, 232] on div at bounding box center [160, 234] width 70 height 5
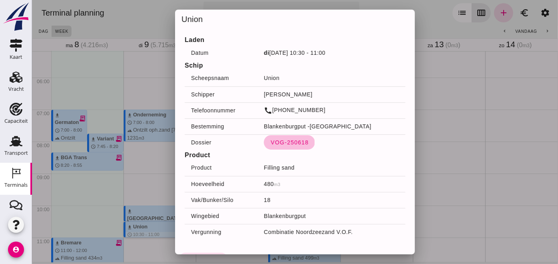
click at [283, 145] on span "VOG-250618" at bounding box center [289, 142] width 38 height 6
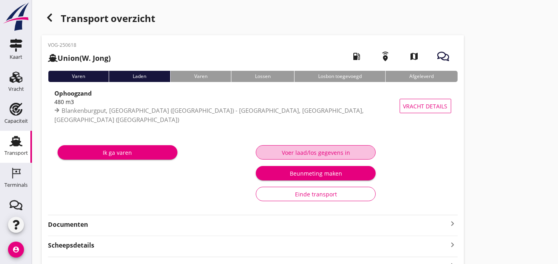
click at [332, 153] on div "Voer laad/los gegevens in" at bounding box center [316, 152] width 106 height 8
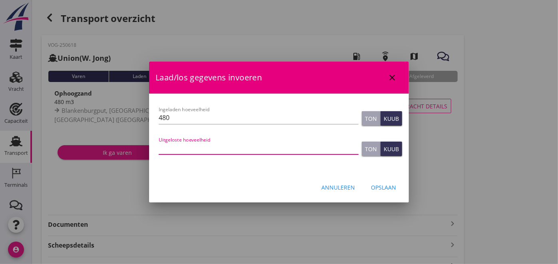
click at [237, 147] on input "Uitgeloste hoeveelheid" at bounding box center [259, 147] width 200 height 13
type input "479"
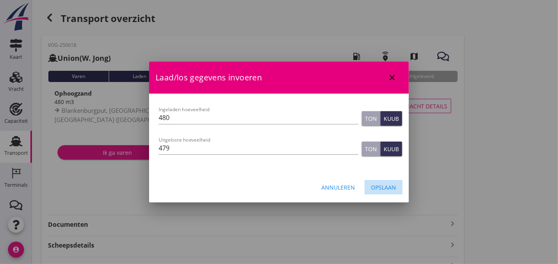
click at [391, 187] on div "Opslaan" at bounding box center [383, 187] width 25 height 8
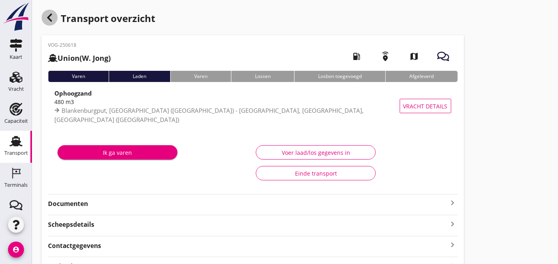
click at [48, 16] on icon "button" at bounding box center [50, 18] width 10 height 10
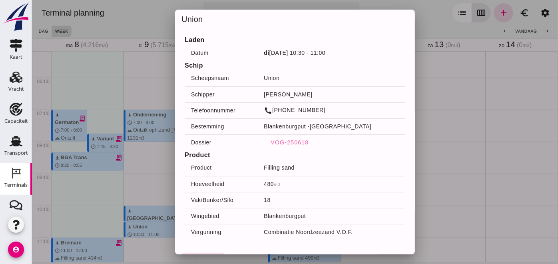
click at [140, 179] on div at bounding box center [295, 132] width 526 height 264
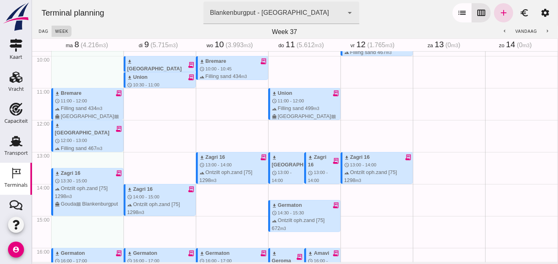
scroll to position [316, 0]
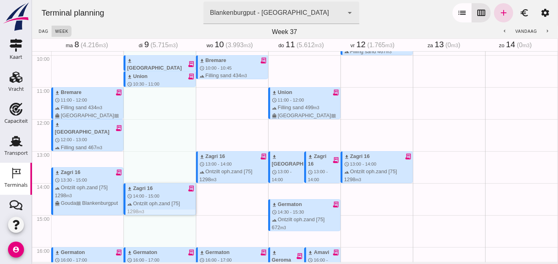
click at [140, 198] on span "14:00 - 15:00" at bounding box center [146, 195] width 26 height 5
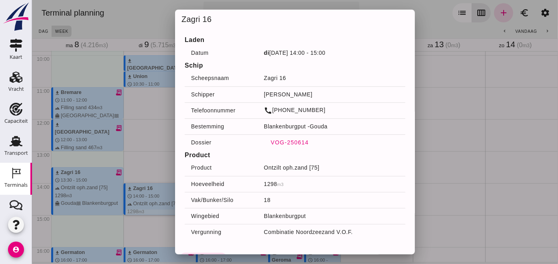
click at [293, 139] on span "VOG-250614" at bounding box center [289, 142] width 38 height 6
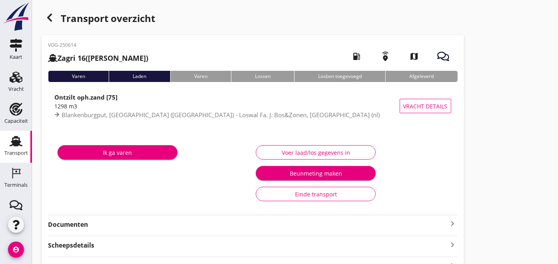
click at [289, 152] on div "Voer laad/los gegevens in" at bounding box center [316, 152] width 106 height 8
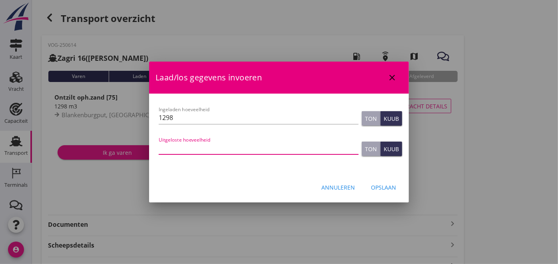
click at [218, 143] on input "Uitgeloste hoeveelheid" at bounding box center [259, 147] width 200 height 13
type input "1298"
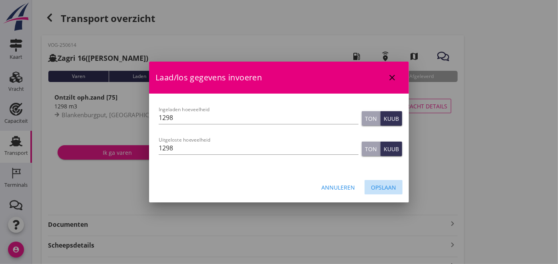
click at [385, 186] on div "Opslaan" at bounding box center [383, 187] width 25 height 8
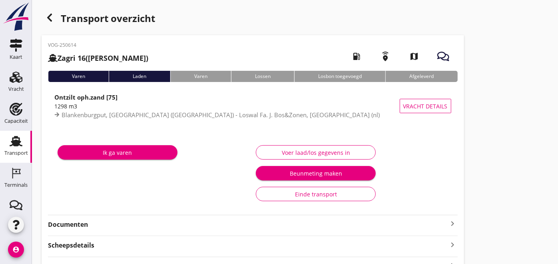
click at [92, 225] on strong "Documenten" at bounding box center [248, 224] width 400 height 9
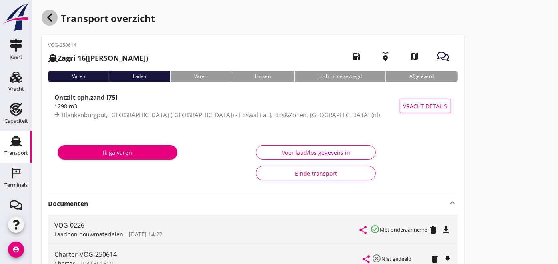
click at [51, 17] on icon "button" at bounding box center [50, 18] width 10 height 10
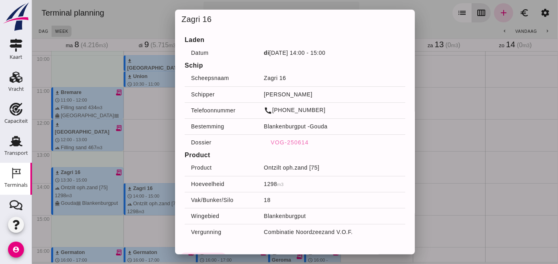
click at [150, 180] on div at bounding box center [295, 132] width 526 height 264
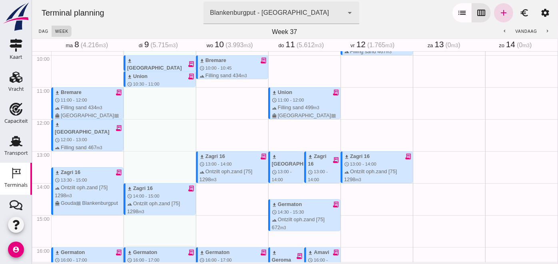
click at [144, 251] on div "download Germaton" at bounding box center [142, 252] width 30 height 8
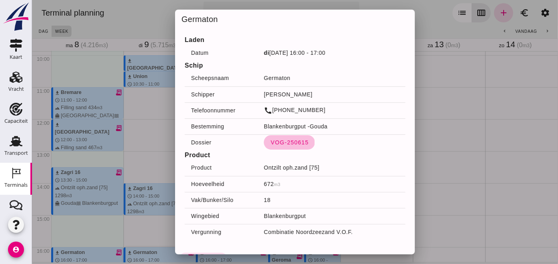
click at [279, 138] on button "VOG-250615" at bounding box center [288, 142] width 51 height 14
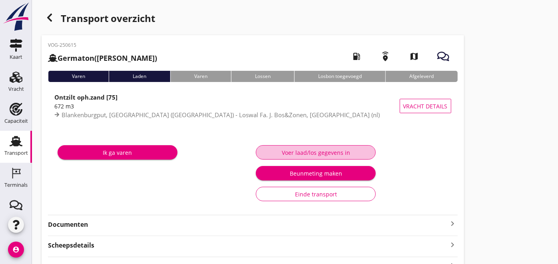
click at [303, 151] on div "Voer laad/los gegevens in" at bounding box center [316, 152] width 106 height 8
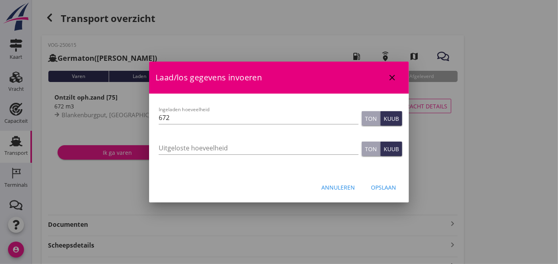
click at [303, 151] on input "Uitgeloste hoeveelheid" at bounding box center [259, 147] width 200 height 13
type input "692"
click at [384, 189] on div "Opslaan" at bounding box center [383, 187] width 25 height 8
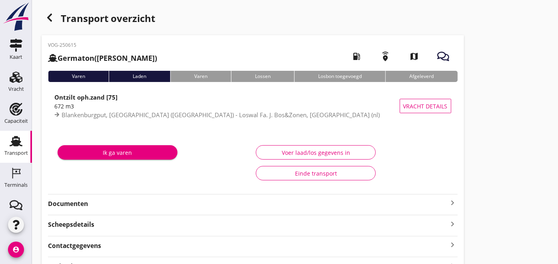
click at [77, 200] on strong "Documenten" at bounding box center [248, 203] width 400 height 9
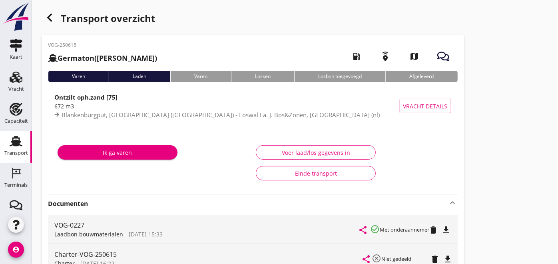
click at [52, 17] on icon "button" at bounding box center [50, 18] width 10 height 10
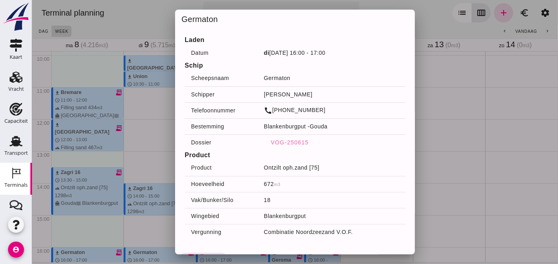
click at [137, 159] on div at bounding box center [295, 132] width 526 height 264
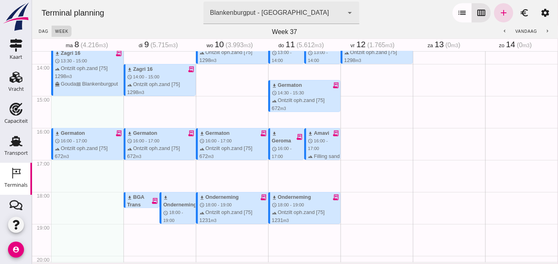
scroll to position [436, 0]
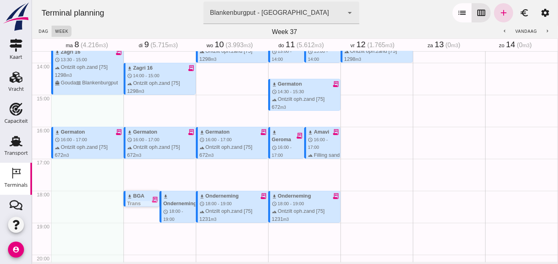
click at [135, 197] on div "download BGA Trans" at bounding box center [139, 199] width 24 height 15
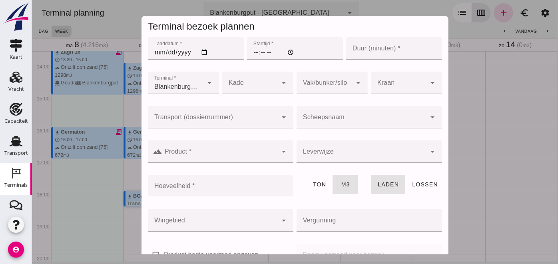
type input "Combinatie Noordzeezand V.O.F."
click at [88, 154] on div at bounding box center [295, 132] width 526 height 264
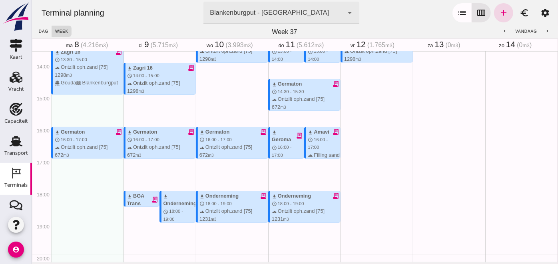
click at [105, 175] on div at bounding box center [295, 132] width 526 height 264
click at [127, 195] on span "download" at bounding box center [129, 196] width 5 height 5
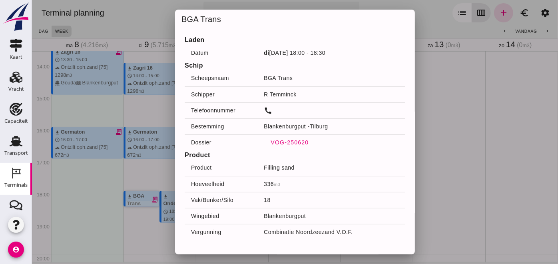
click at [270, 139] on span "VOG-250620" at bounding box center [289, 142] width 38 height 6
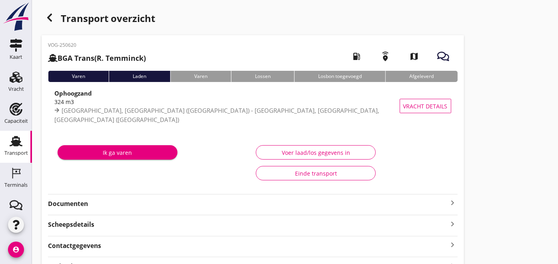
type input "230"
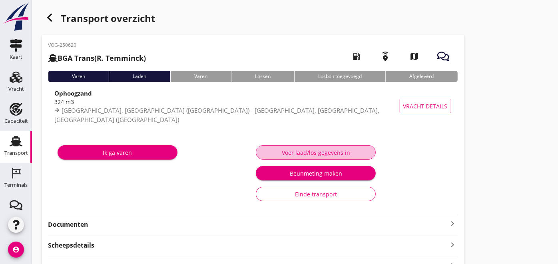
click at [334, 148] on div "Voer laad/los gegevens in" at bounding box center [316, 152] width 106 height 8
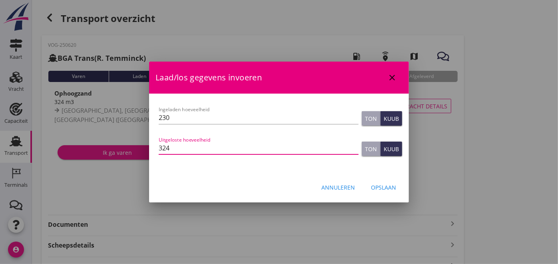
drag, startPoint x: 222, startPoint y: 143, endPoint x: 139, endPoint y: 146, distance: 82.4
click at [139, 146] on div "[EMAIL_ADDRESS][DOMAIN_NAME] Klant emailadres [EMAIL_ADDRESS][DOMAIN_NAME] Schi…" at bounding box center [279, 175] width 558 height 350
type input "256"
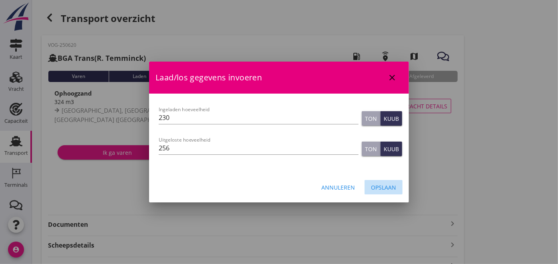
click at [372, 184] on div "Opslaan" at bounding box center [383, 187] width 25 height 8
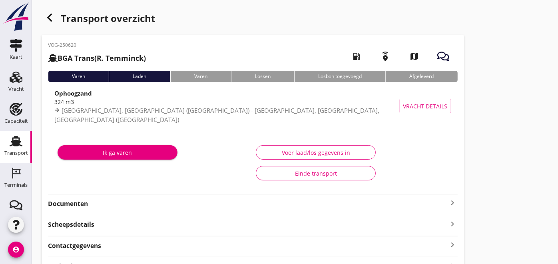
click at [93, 208] on strong "Documenten" at bounding box center [248, 203] width 400 height 9
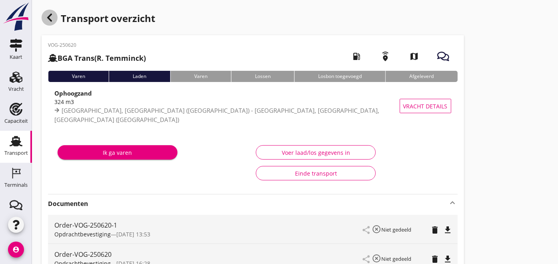
drag, startPoint x: 53, startPoint y: 18, endPoint x: 119, endPoint y: 125, distance: 125.6
click at [53, 18] on icon "button" at bounding box center [50, 18] width 10 height 10
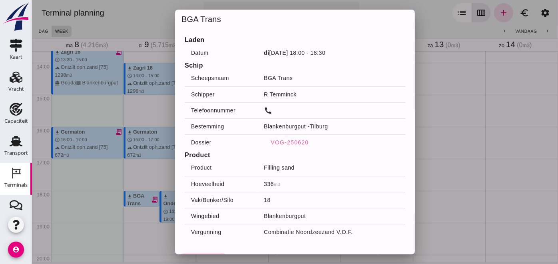
click at [93, 170] on div at bounding box center [295, 132] width 526 height 264
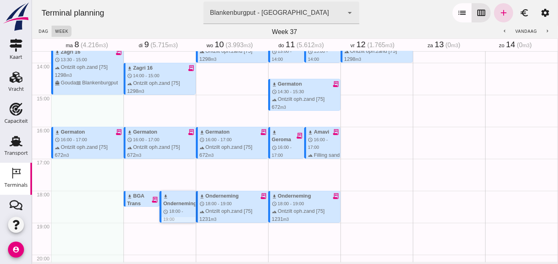
click at [176, 202] on div "download Onderneming" at bounding box center [179, 199] width 33 height 15
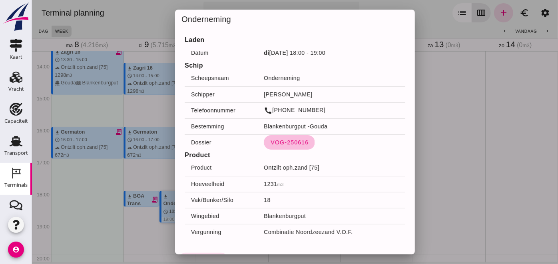
click at [285, 139] on span "VOG-250616" at bounding box center [289, 142] width 38 height 6
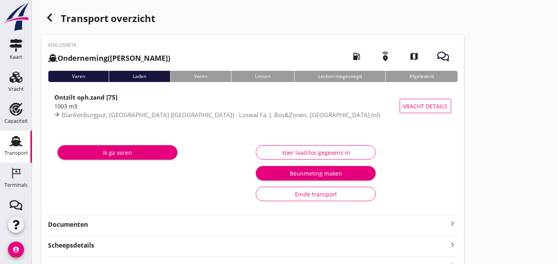
click at [181, 224] on strong "Documenten" at bounding box center [248, 224] width 400 height 9
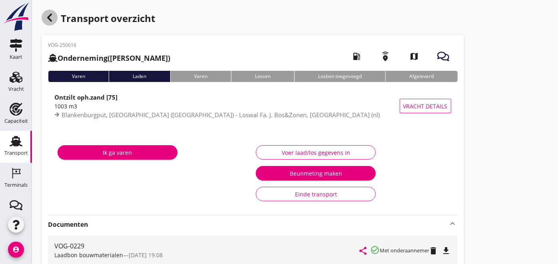
drag, startPoint x: 46, startPoint y: 22, endPoint x: 124, endPoint y: 115, distance: 121.4
click at [46, 21] on icon "button" at bounding box center [50, 18] width 10 height 10
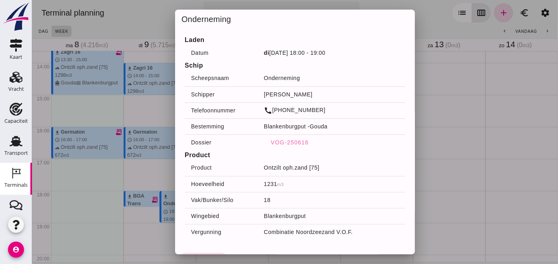
click at [156, 115] on div at bounding box center [295, 132] width 526 height 264
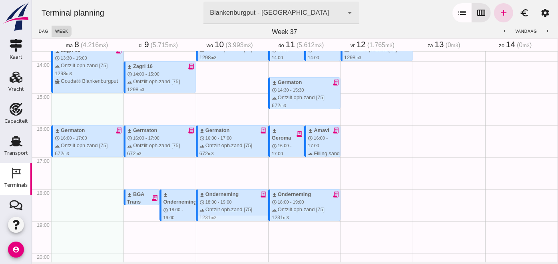
scroll to position [447, 0]
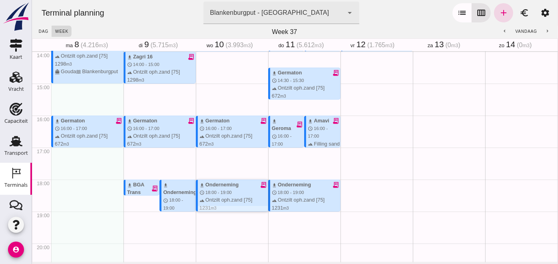
click at [224, 187] on div "download Onderneming" at bounding box center [218, 185] width 39 height 8
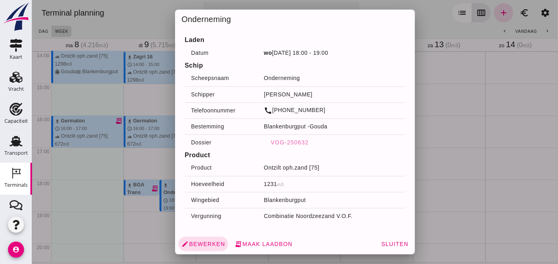
click at [163, 213] on div at bounding box center [295, 132] width 526 height 264
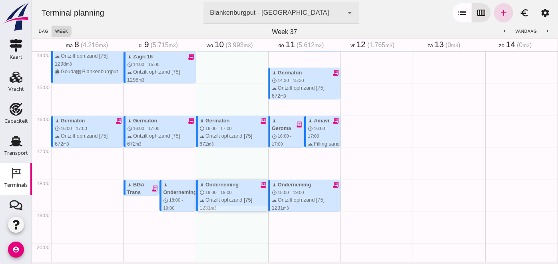
click at [217, 181] on div "download Onderneming" at bounding box center [218, 185] width 39 height 8
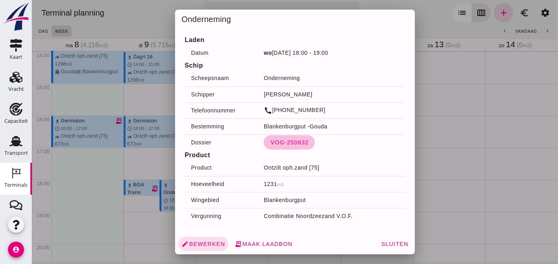
click at [287, 147] on button "VOG-250632" at bounding box center [288, 142] width 51 height 14
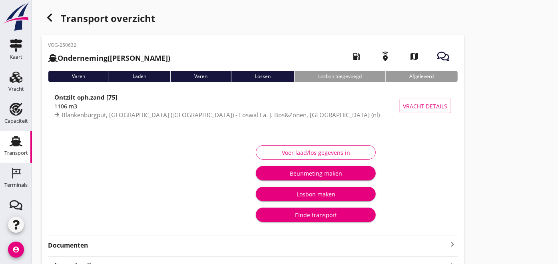
click at [338, 151] on div "Voer laad/los gegevens in" at bounding box center [316, 152] width 106 height 8
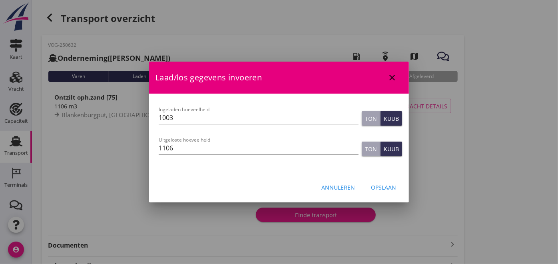
click at [443, 146] on div at bounding box center [279, 132] width 558 height 264
click at [432, 110] on div at bounding box center [279, 132] width 558 height 264
click at [394, 82] on icon "close" at bounding box center [392, 78] width 10 height 10
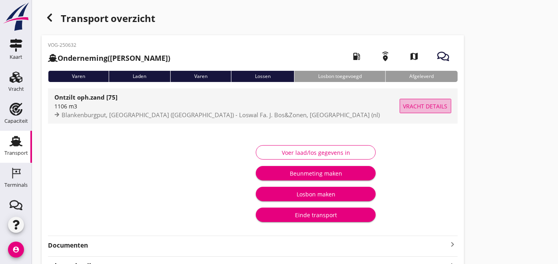
click at [414, 108] on span "Vracht details" at bounding box center [425, 106] width 44 height 8
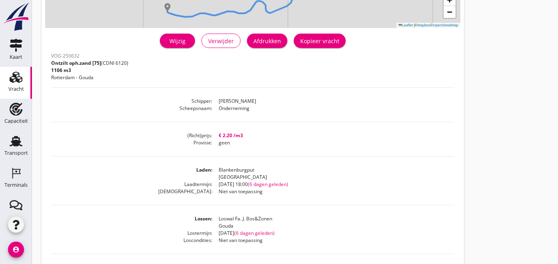
scroll to position [121, 0]
